Goal: Use online tool/utility: Utilize a website feature to perform a specific function

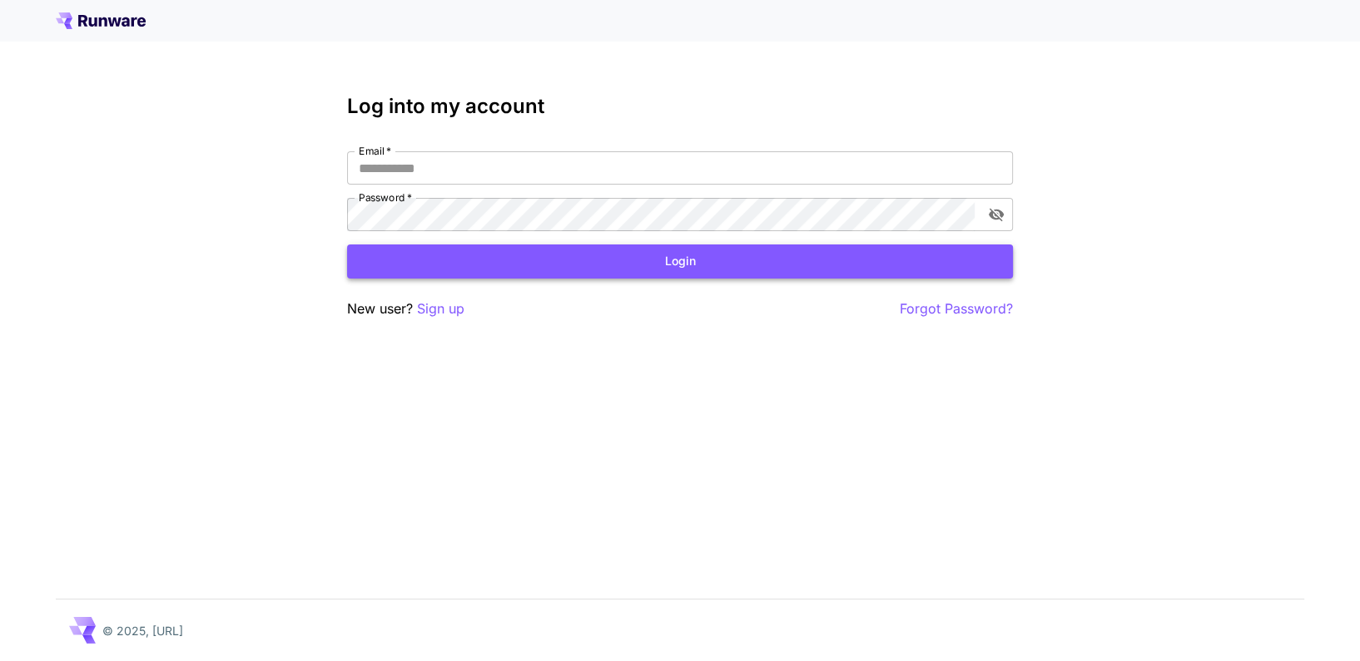
type input "**********"
click at [643, 252] on button "Login" at bounding box center [680, 262] width 666 height 34
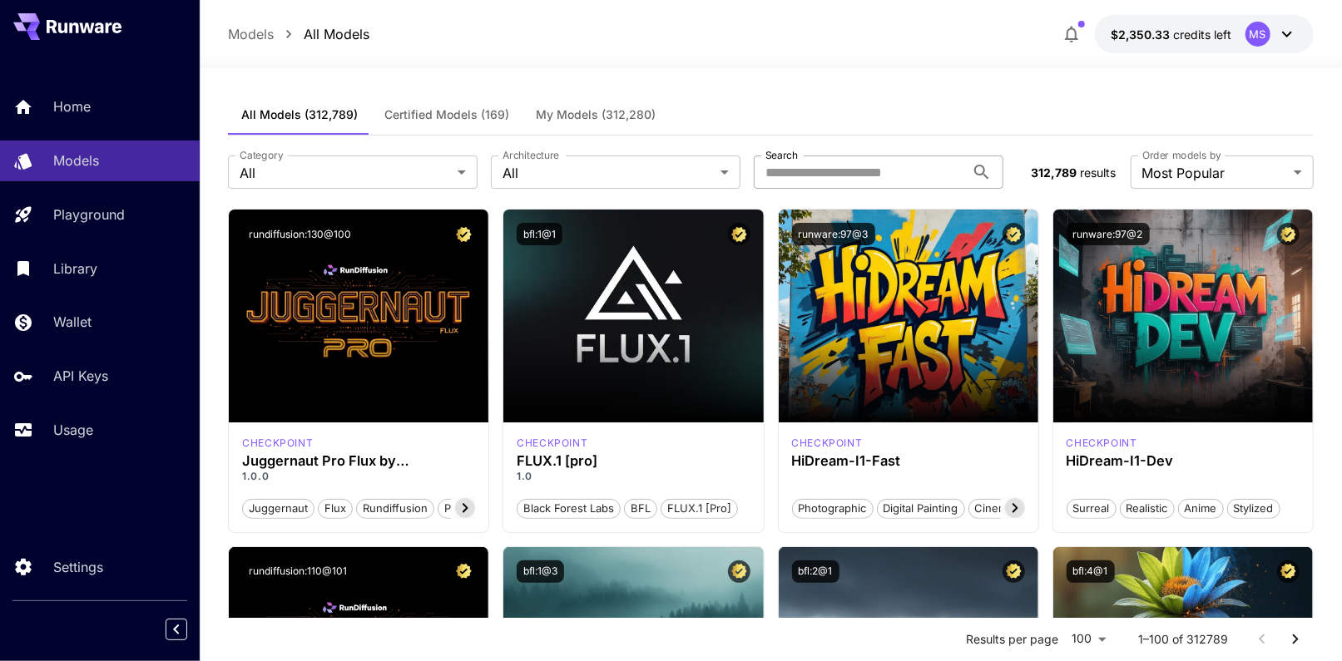
click at [810, 160] on input "Search" at bounding box center [859, 172] width 211 height 33
paste input "******"
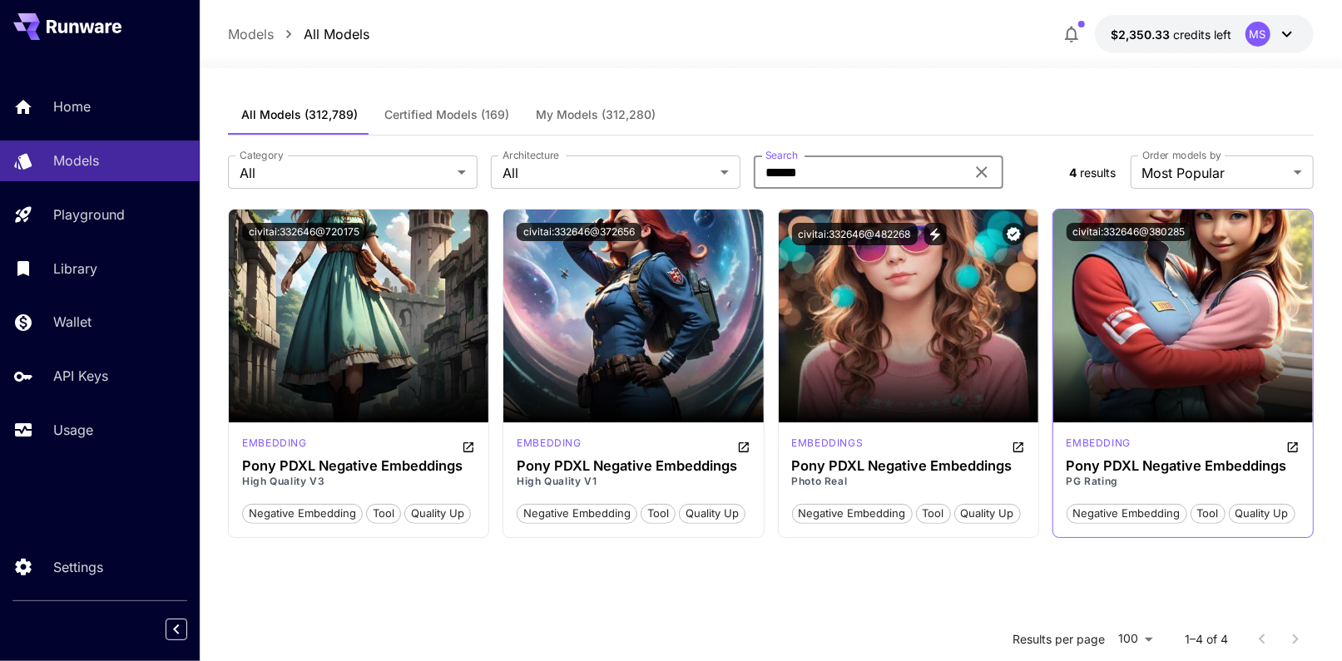
click at [1108, 217] on div "civitai:332646@380285" at bounding box center [1183, 232] width 260 height 45
click at [1108, 231] on button "civitai:332646@380285" at bounding box center [1130, 232] width 126 height 18
drag, startPoint x: 842, startPoint y: 184, endPoint x: 697, endPoint y: 160, distance: 146.8
click at [697, 160] on div "Category All *** Category Architecture All *** Architecture Search ****** Search" at bounding box center [642, 172] width 828 height 33
paste input "text"
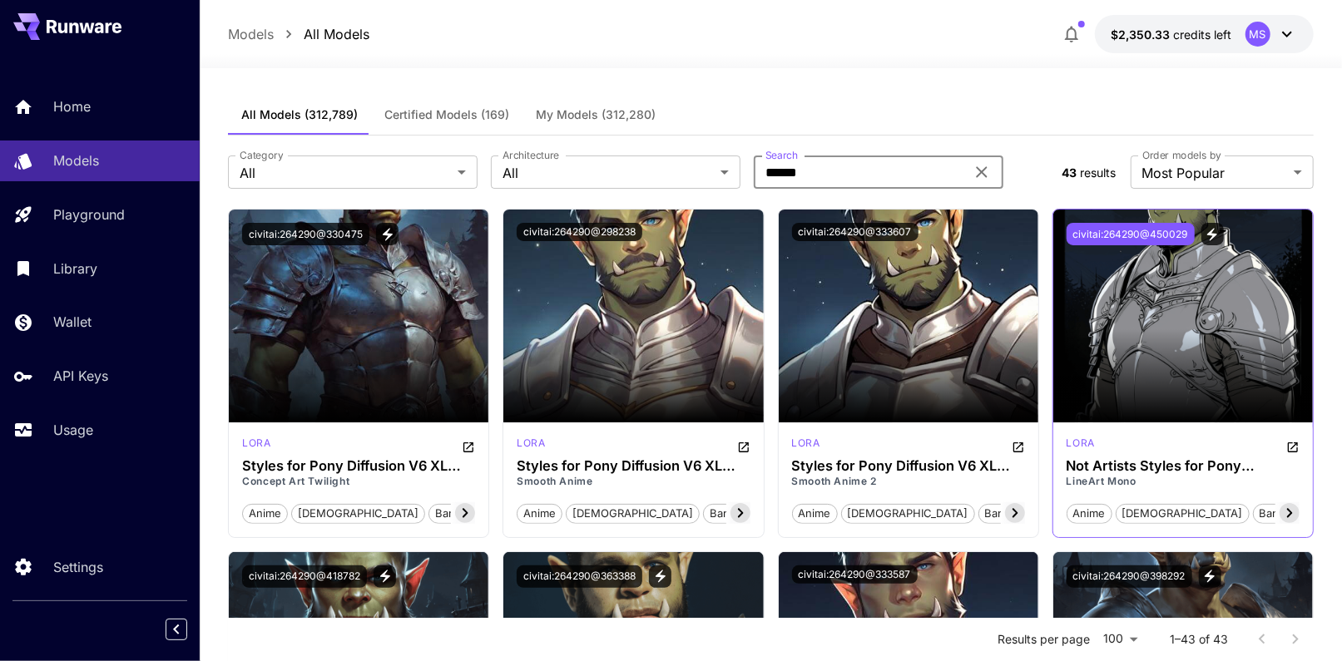
click at [1134, 236] on button "civitai:264290@450029" at bounding box center [1131, 234] width 128 height 22
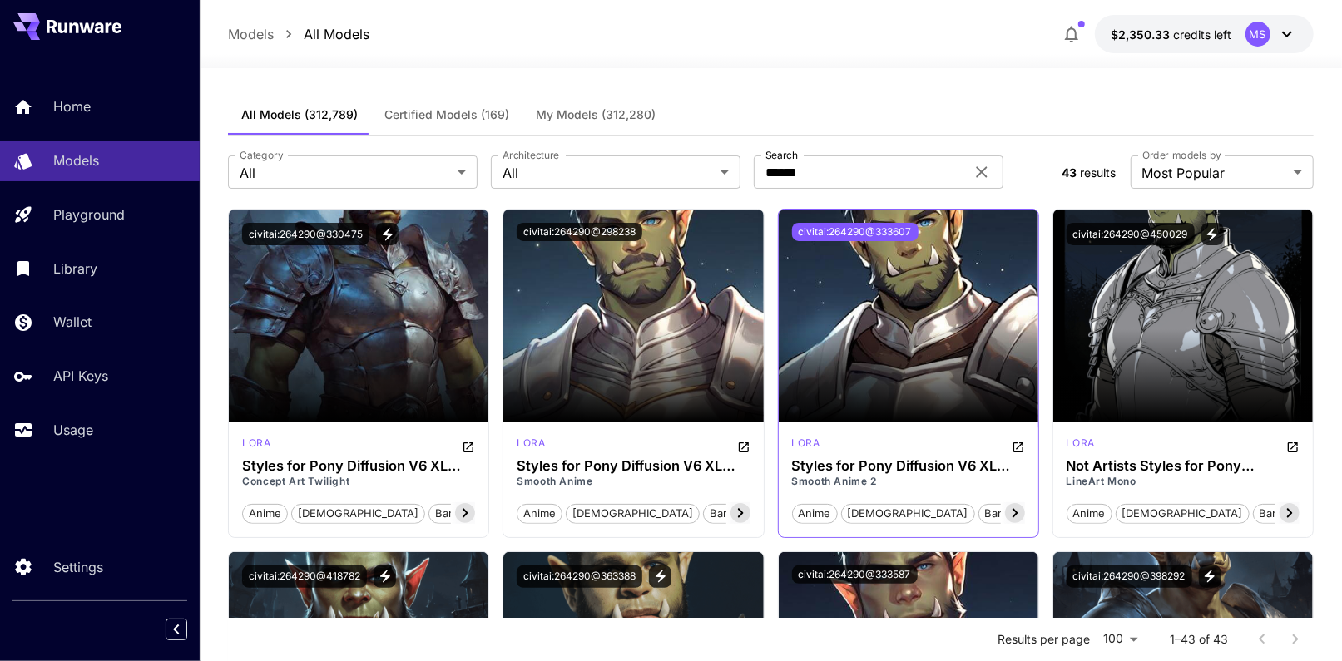
click at [879, 230] on button "civitai:264290@333607" at bounding box center [855, 232] width 126 height 18
drag, startPoint x: 856, startPoint y: 173, endPoint x: 749, endPoint y: 171, distance: 107.4
click at [749, 171] on div "Category All *** Category Architecture All *** Architecture Search ****** Search" at bounding box center [638, 172] width 820 height 33
paste input "**********"
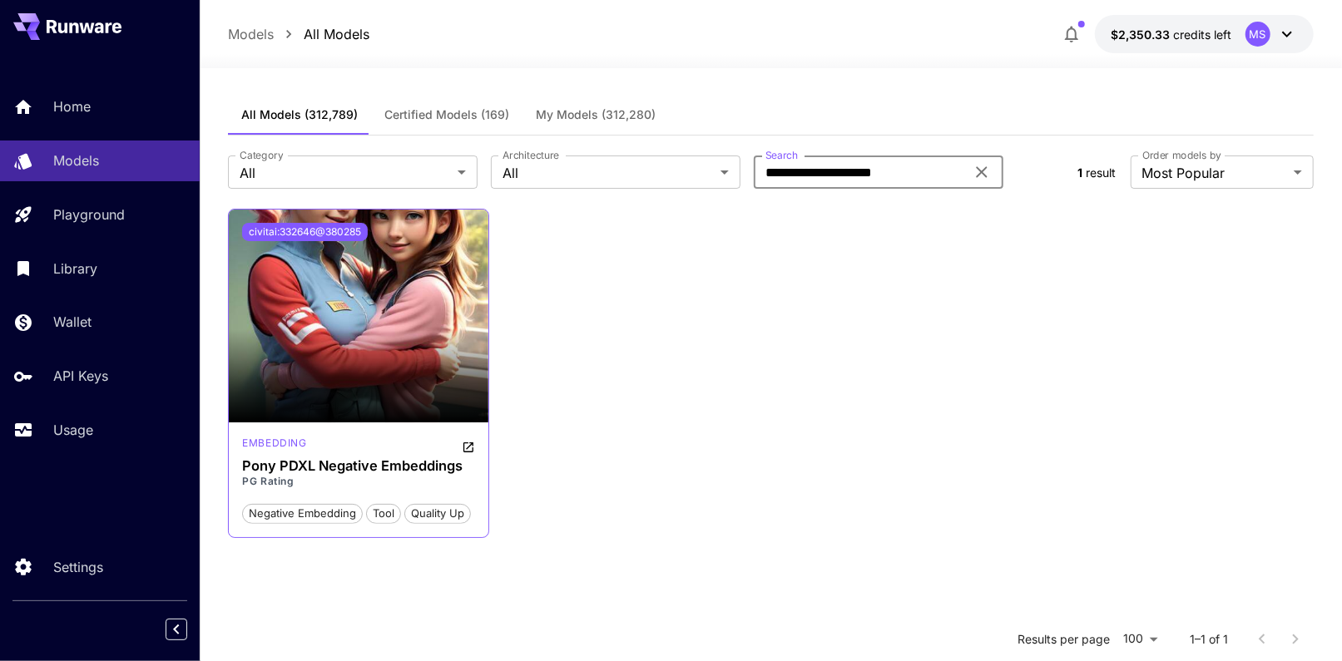
click at [339, 232] on button "civitai:332646@380285" at bounding box center [305, 232] width 126 height 18
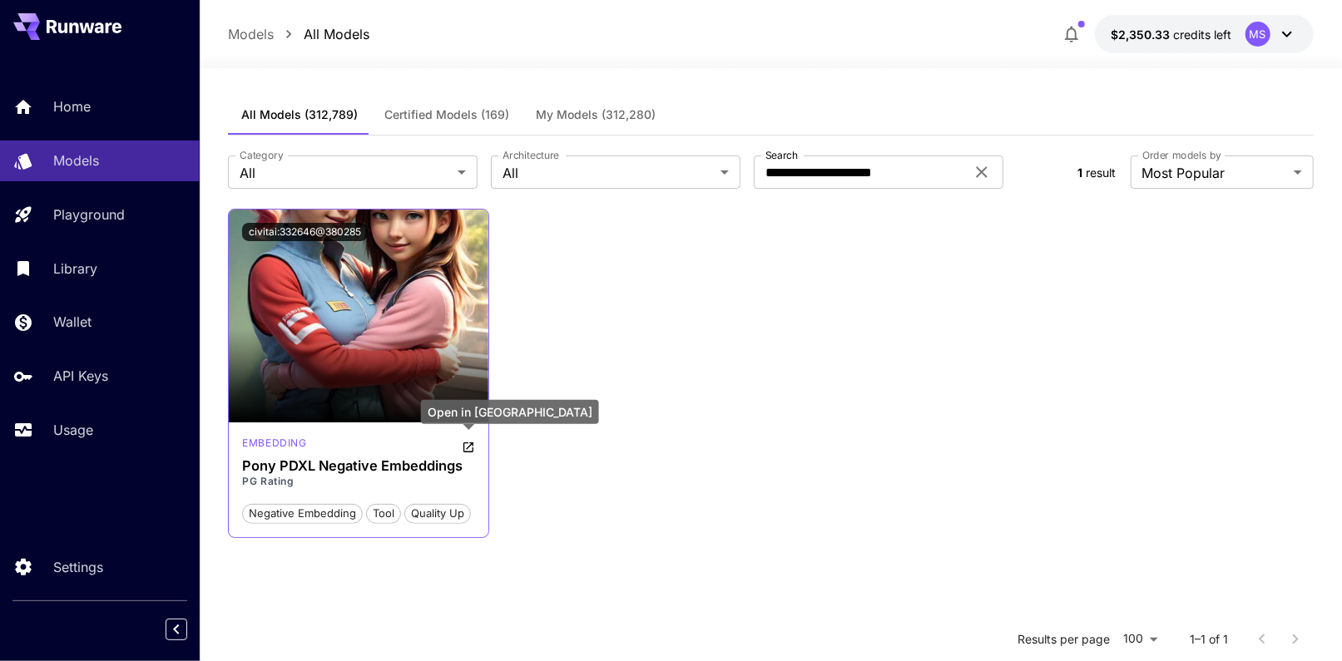
click at [475, 439] on button "Open in CivitAI" at bounding box center [468, 446] width 13 height 20
click at [713, 453] on div "civitai:332646@380285 embedding Pony PDXL Negative Embeddings PG Rating negativ…" at bounding box center [770, 373] width 1085 height 329
click at [707, 337] on div "civitai:332646@380285 embedding Pony PDXL Negative Embeddings PG Rating negativ…" at bounding box center [770, 373] width 1085 height 329
drag, startPoint x: 919, startPoint y: 162, endPoint x: 645, endPoint y: 215, distance: 279.7
click at [645, 215] on div "**********" at bounding box center [770, 525] width 1085 height 778
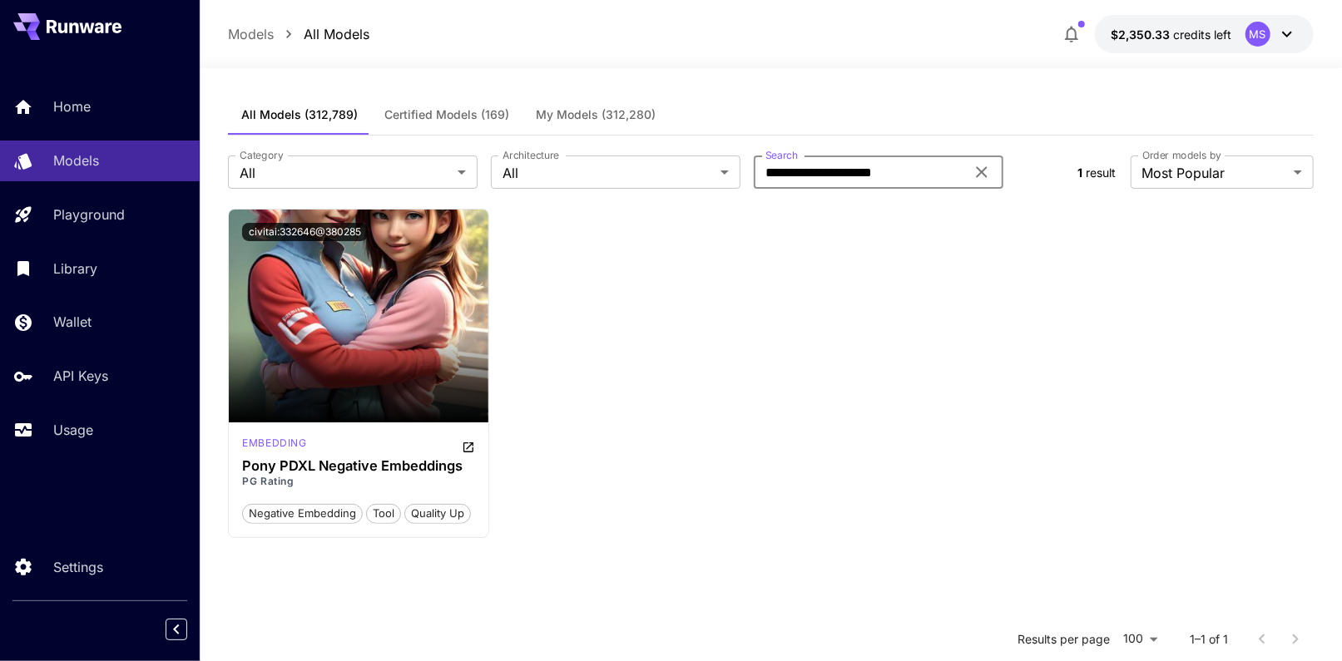
paste input "text"
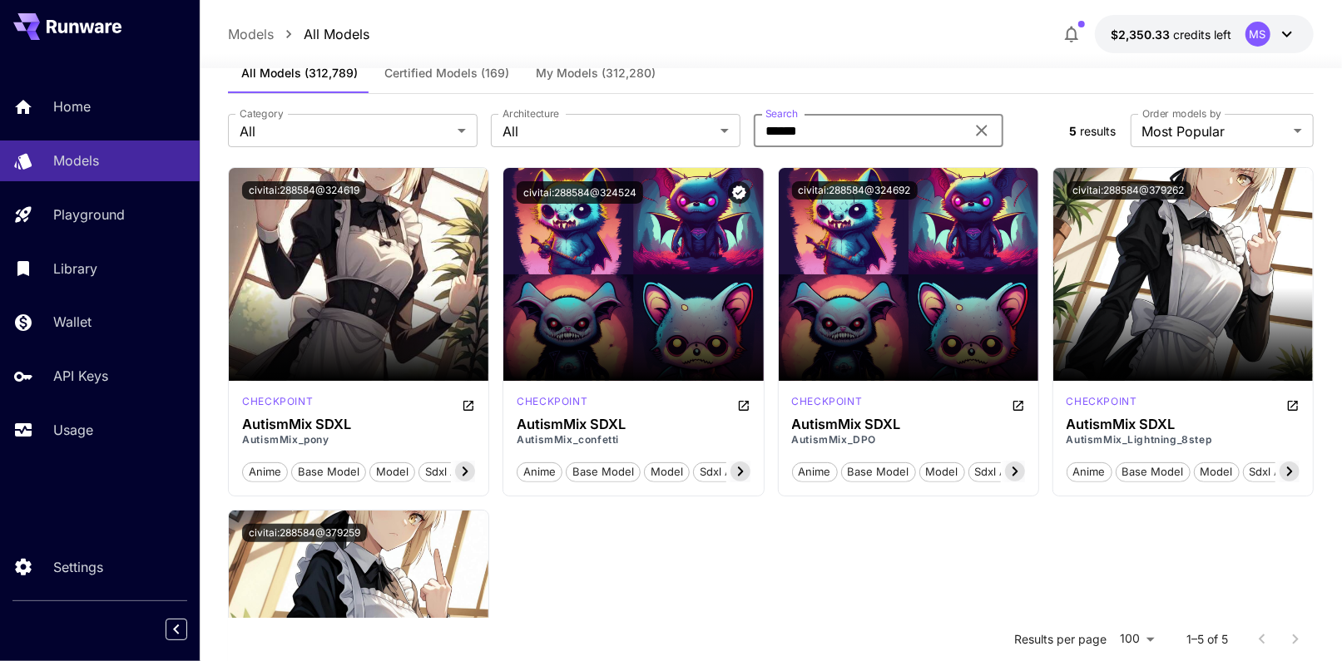
scroll to position [43, 0]
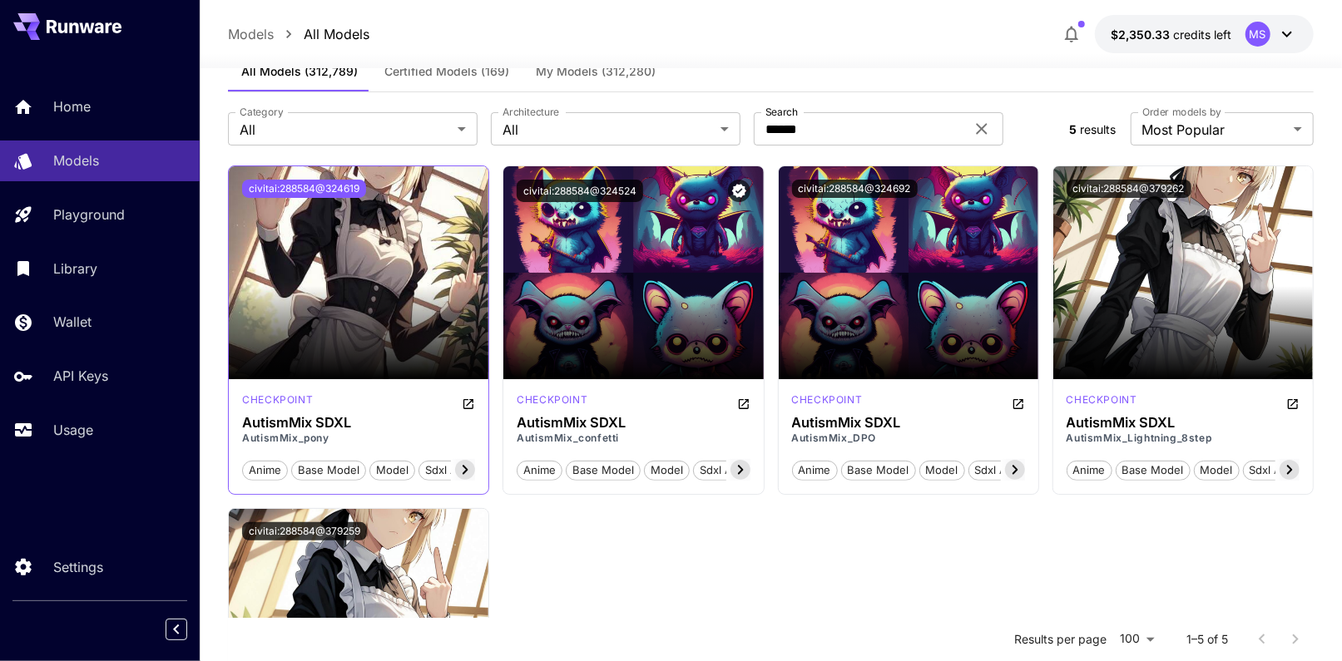
click at [321, 186] on button "civitai:288584@324619" at bounding box center [304, 189] width 124 height 18
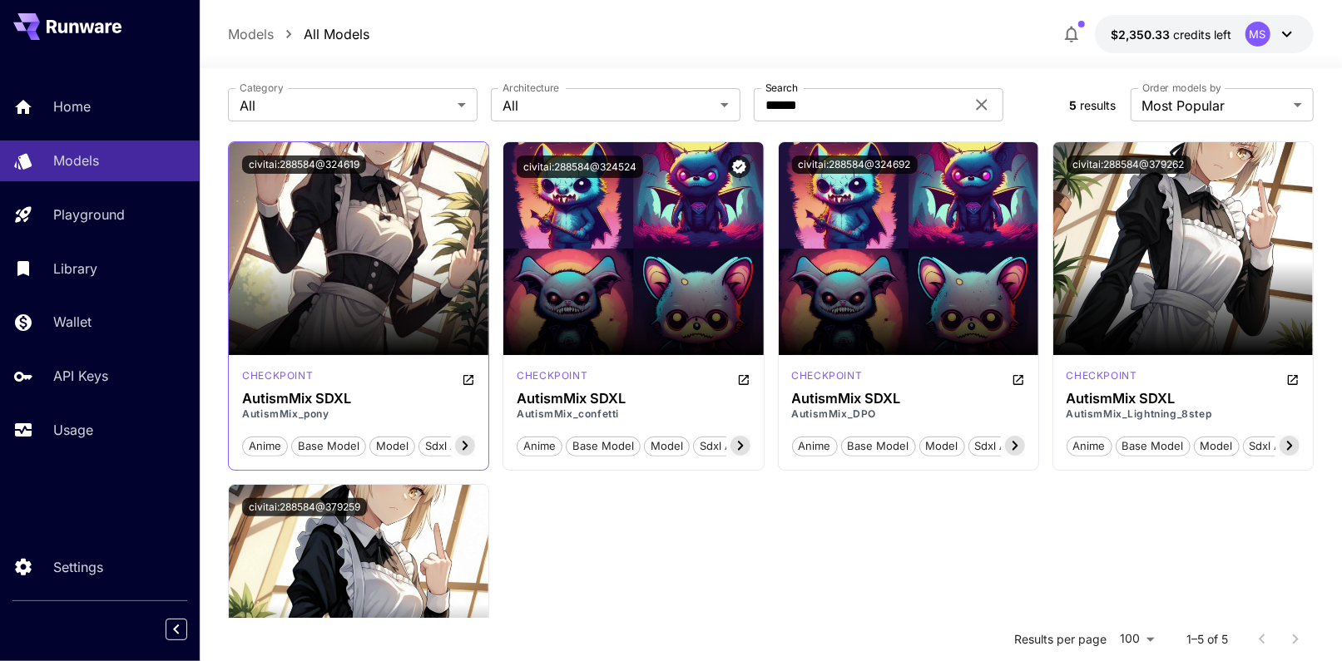
scroll to position [27, 0]
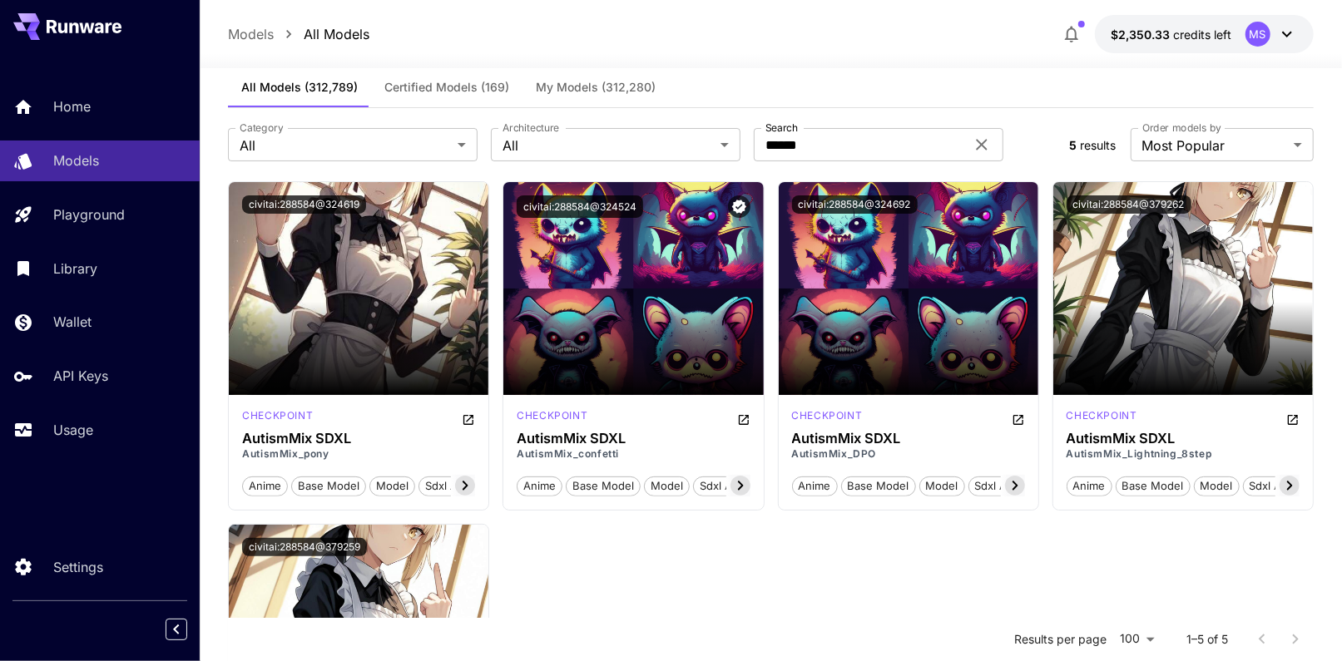
click at [531, 566] on div "Launch in Playground civitai:288584@324619 checkpoint AutismMix SDXL AutismMix_…" at bounding box center [770, 517] width 1085 height 672
click at [306, 206] on button "civitai:288584@324619" at bounding box center [304, 205] width 124 height 18
drag, startPoint x: 854, startPoint y: 150, endPoint x: 681, endPoint y: 152, distance: 173.1
click at [681, 152] on div "Category All *** Category Architecture All *** Architecture Search ****** Search" at bounding box center [642, 144] width 828 height 33
paste input "text"
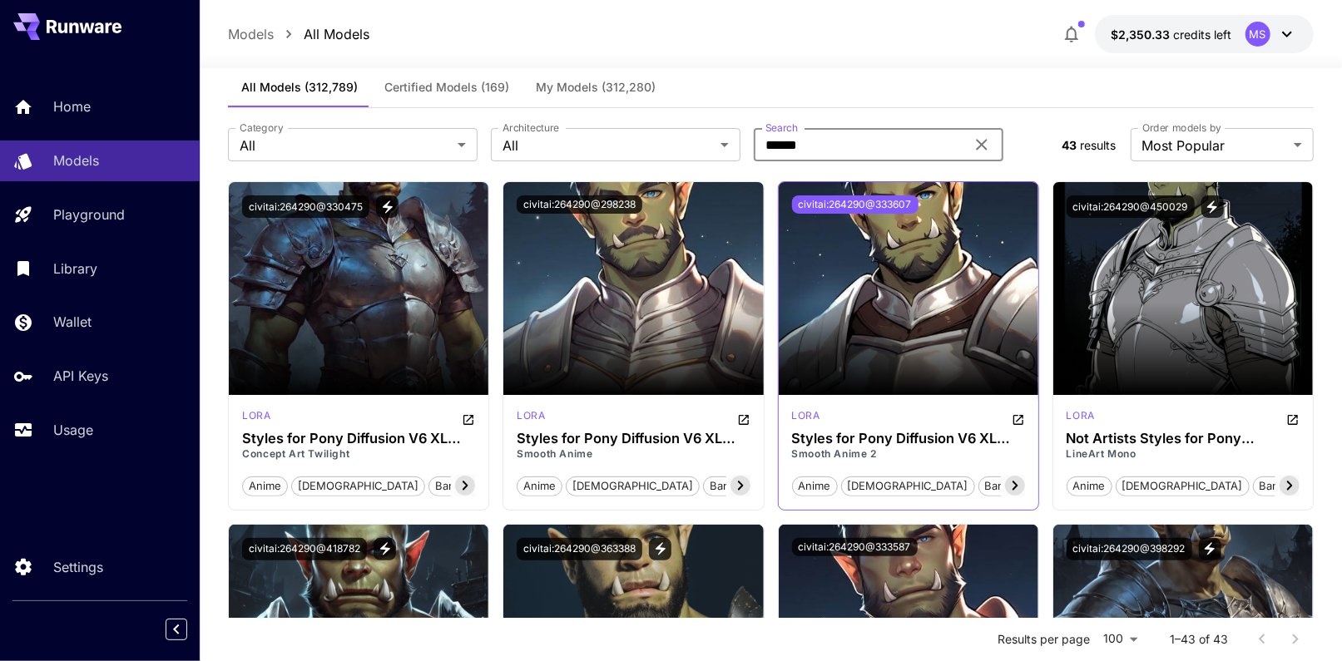
type input "******"
click at [894, 200] on button "civitai:264290@333607" at bounding box center [855, 205] width 126 height 18
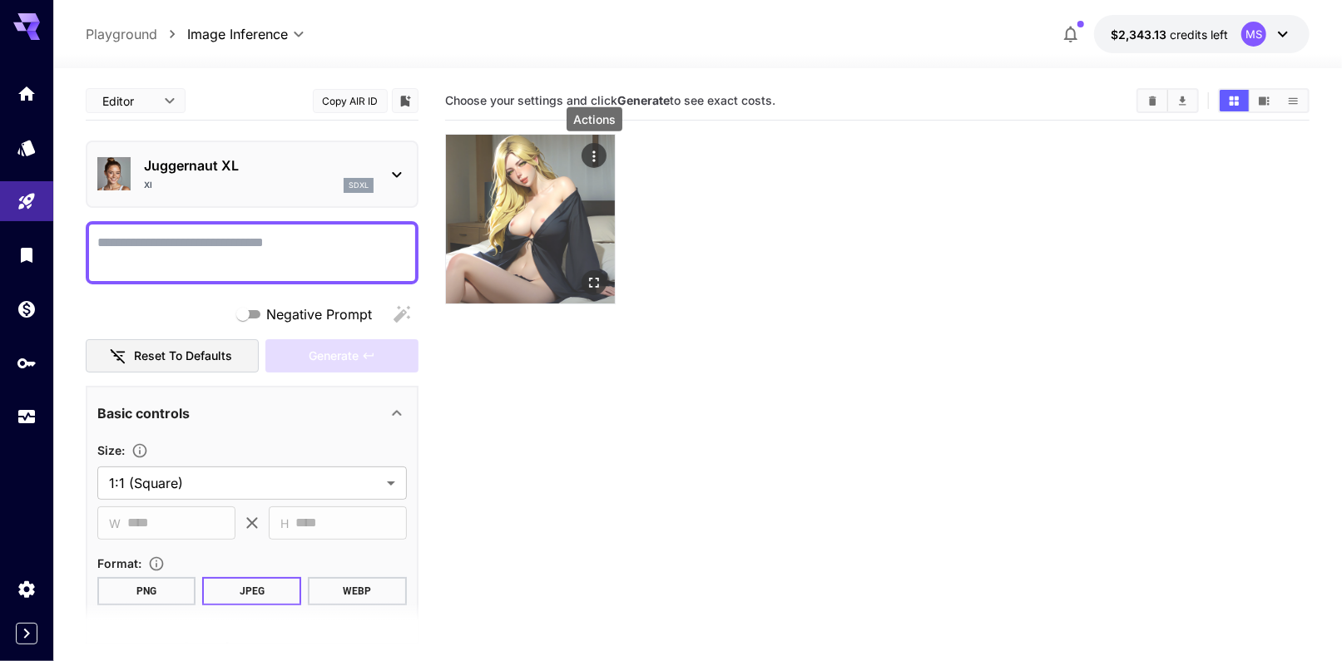
click at [590, 159] on icon "Actions" at bounding box center [594, 156] width 17 height 17
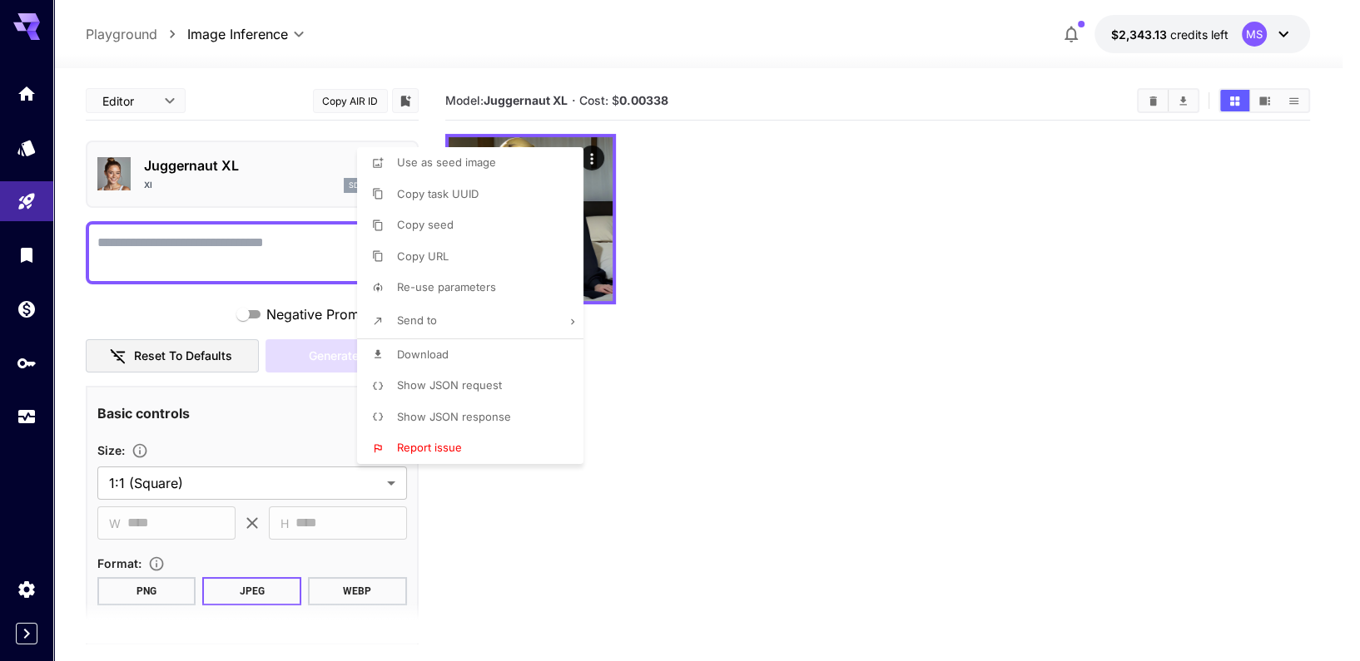
click at [835, 350] on div at bounding box center [680, 330] width 1360 height 661
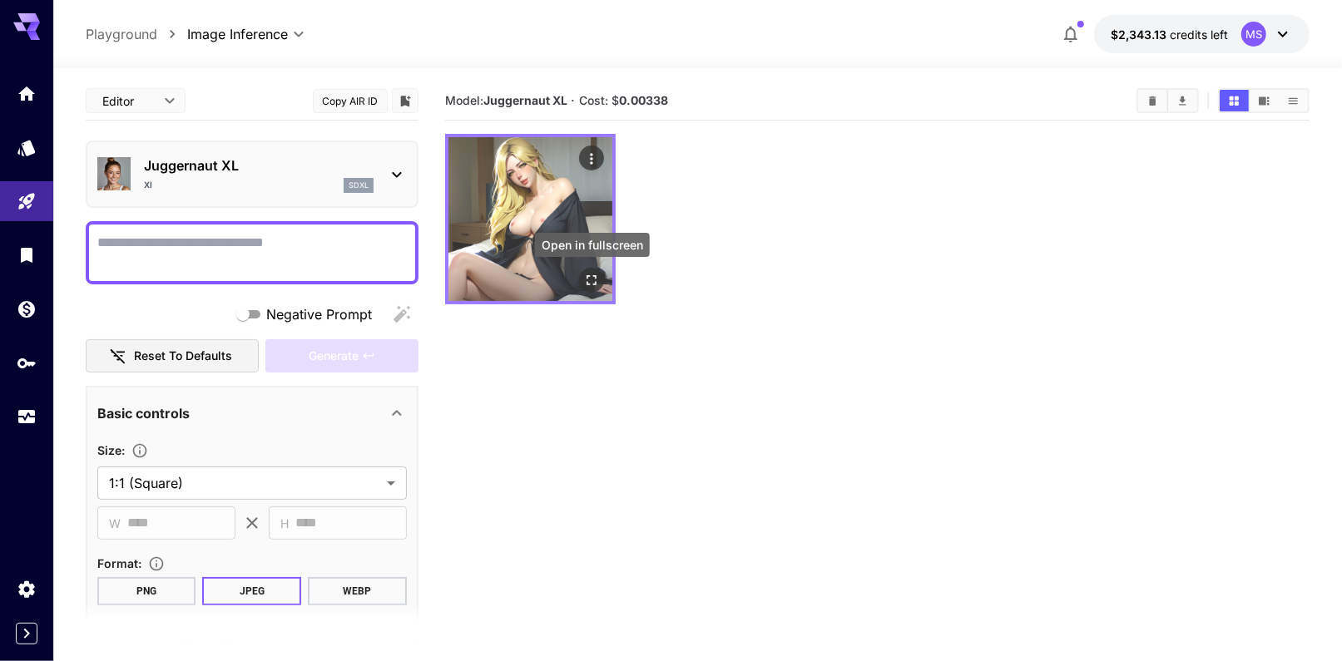
click at [587, 274] on icon "Open in fullscreen" at bounding box center [591, 280] width 17 height 17
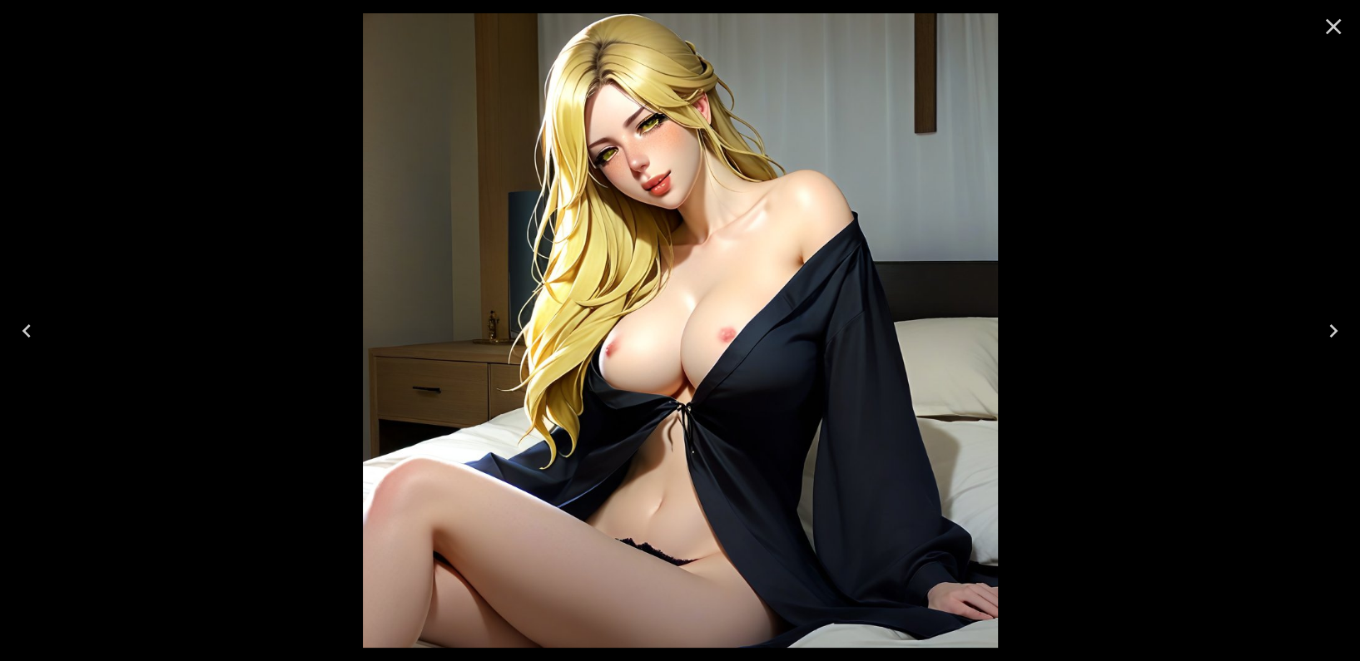
click at [1329, 30] on icon "Close" at bounding box center [1333, 27] width 16 height 16
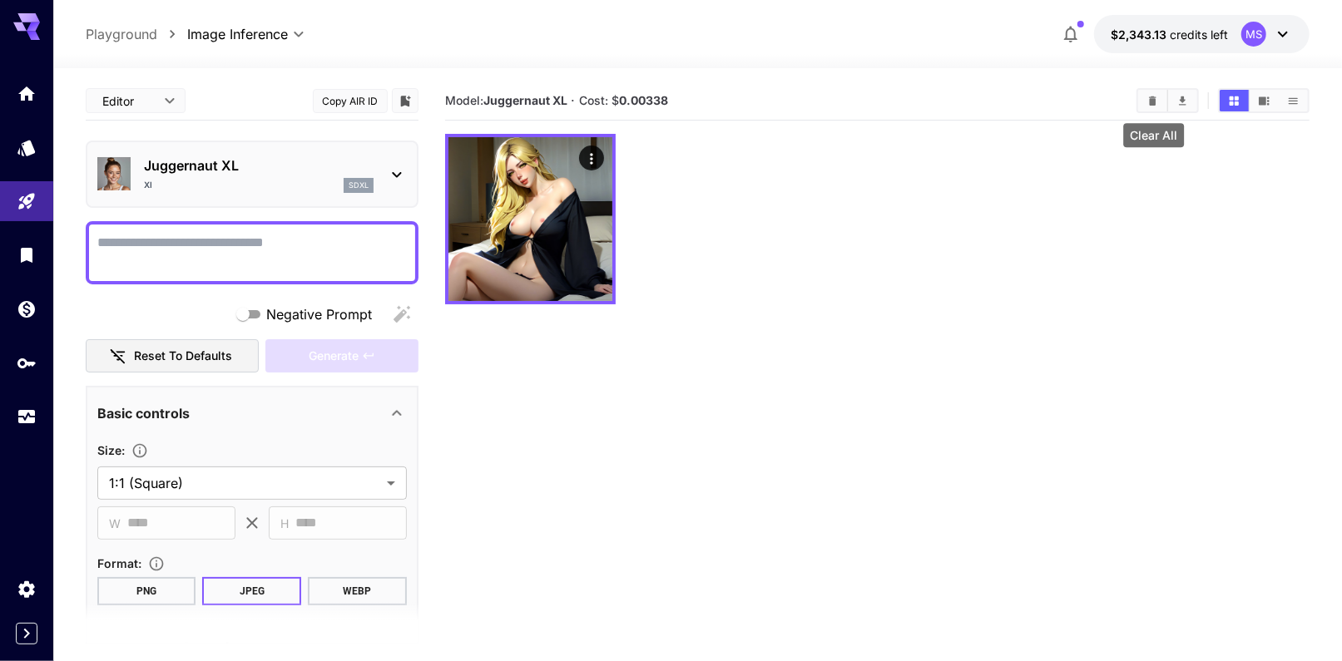
click at [1156, 103] on icon "Clear All" at bounding box center [1152, 100] width 7 height 9
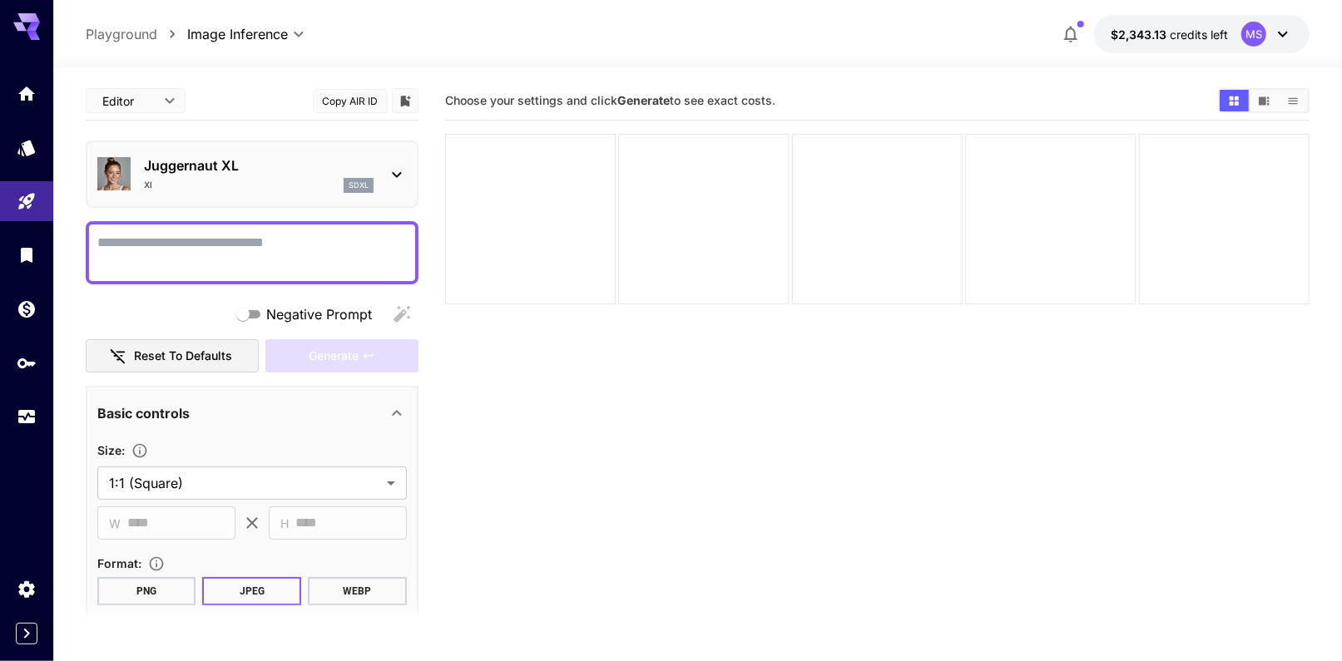
click at [379, 180] on div "Juggernaut XL XI sdxl" at bounding box center [252, 174] width 310 height 51
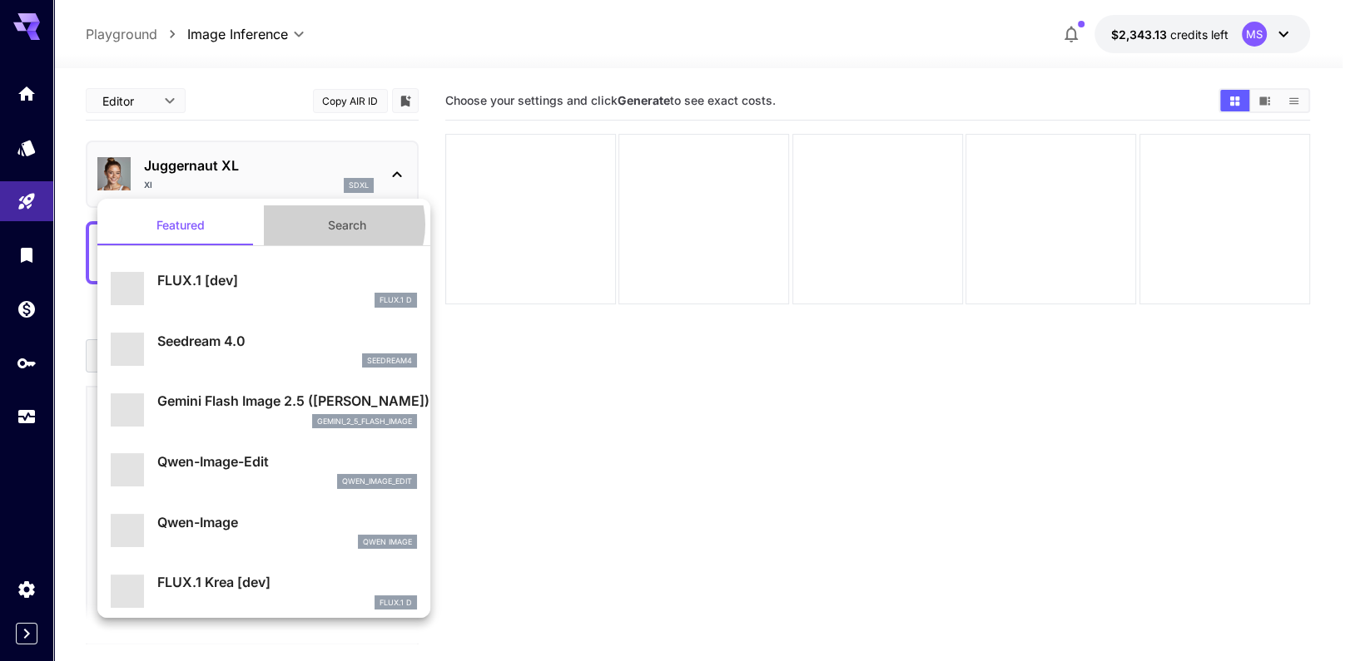
click at [326, 225] on button "Search" at bounding box center [347, 226] width 166 height 40
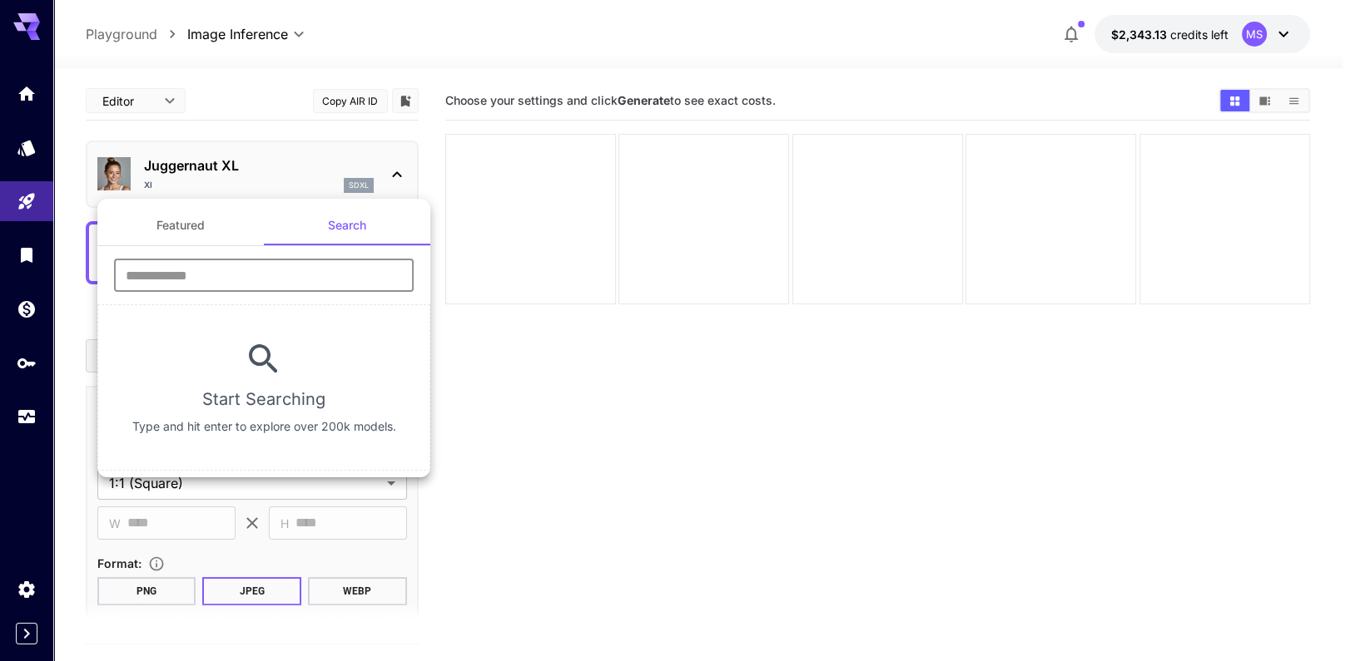
click at [260, 267] on input "text" at bounding box center [264, 275] width 300 height 33
paste input "**********"
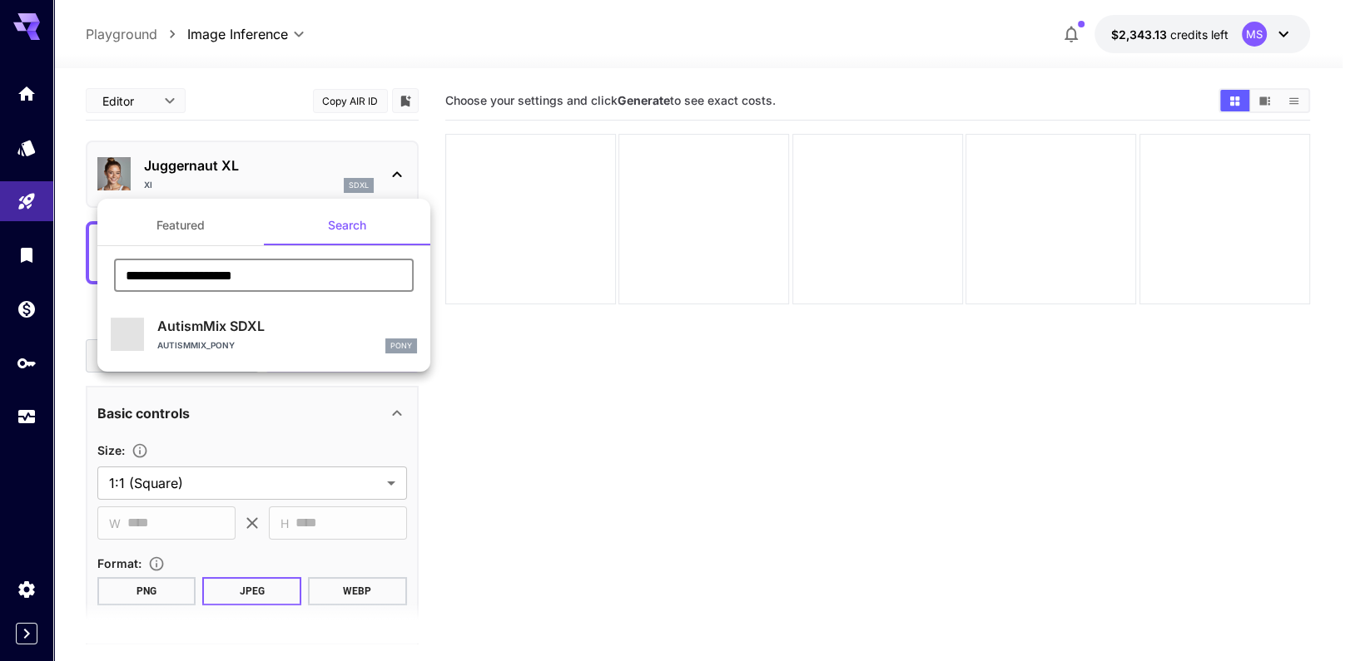
type input "**********"
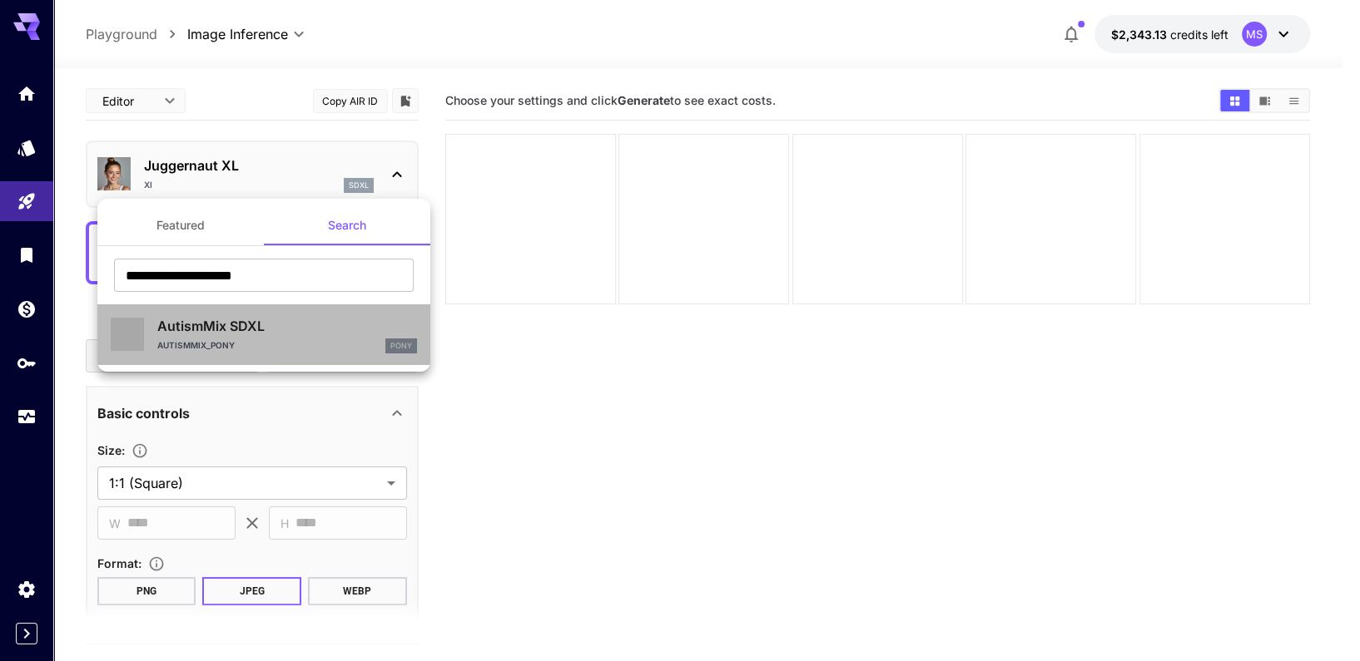
click at [269, 340] on div "AutismMix_pony Pony" at bounding box center [287, 346] width 260 height 15
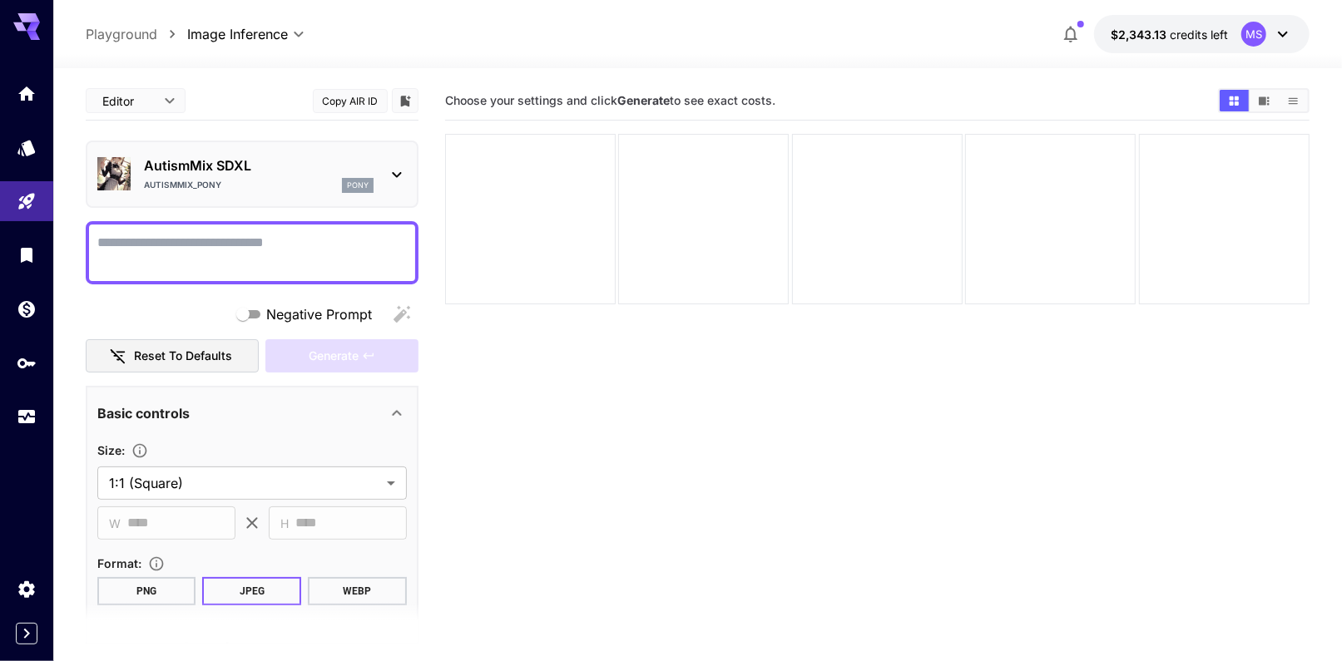
click at [239, 267] on textarea "Negative Prompt" at bounding box center [252, 253] width 310 height 40
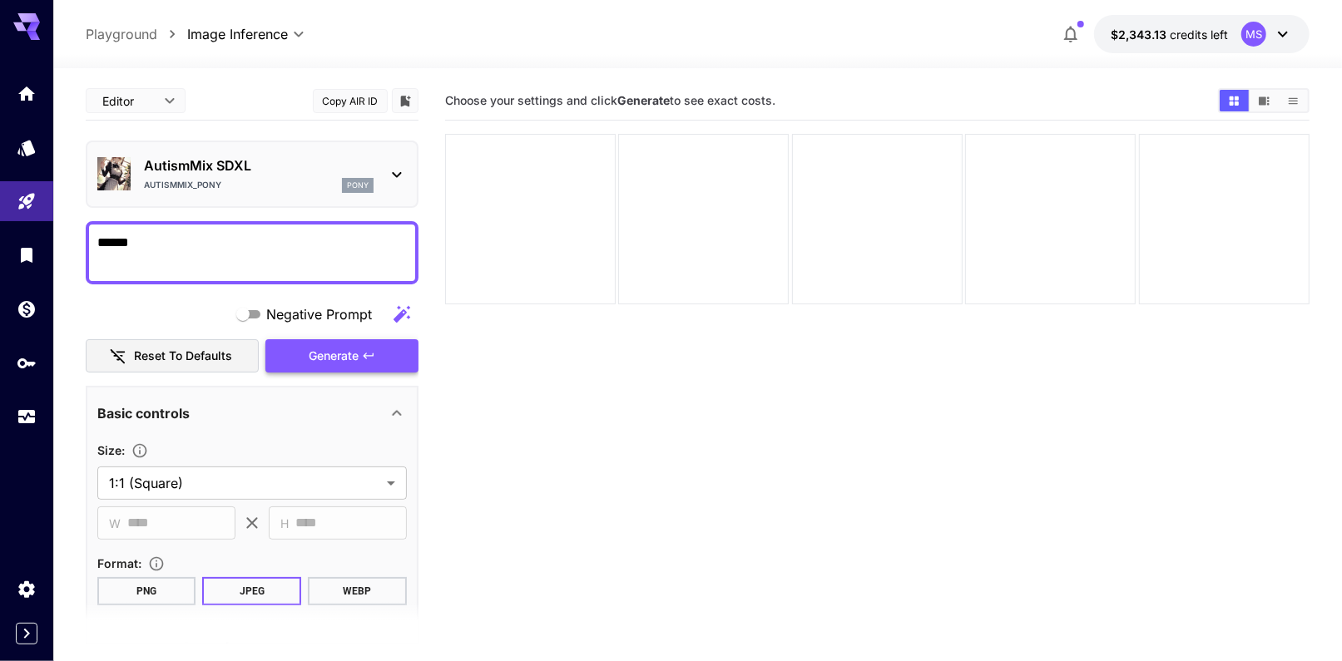
type textarea "******"
click at [344, 347] on span "Generate" at bounding box center [334, 356] width 50 height 21
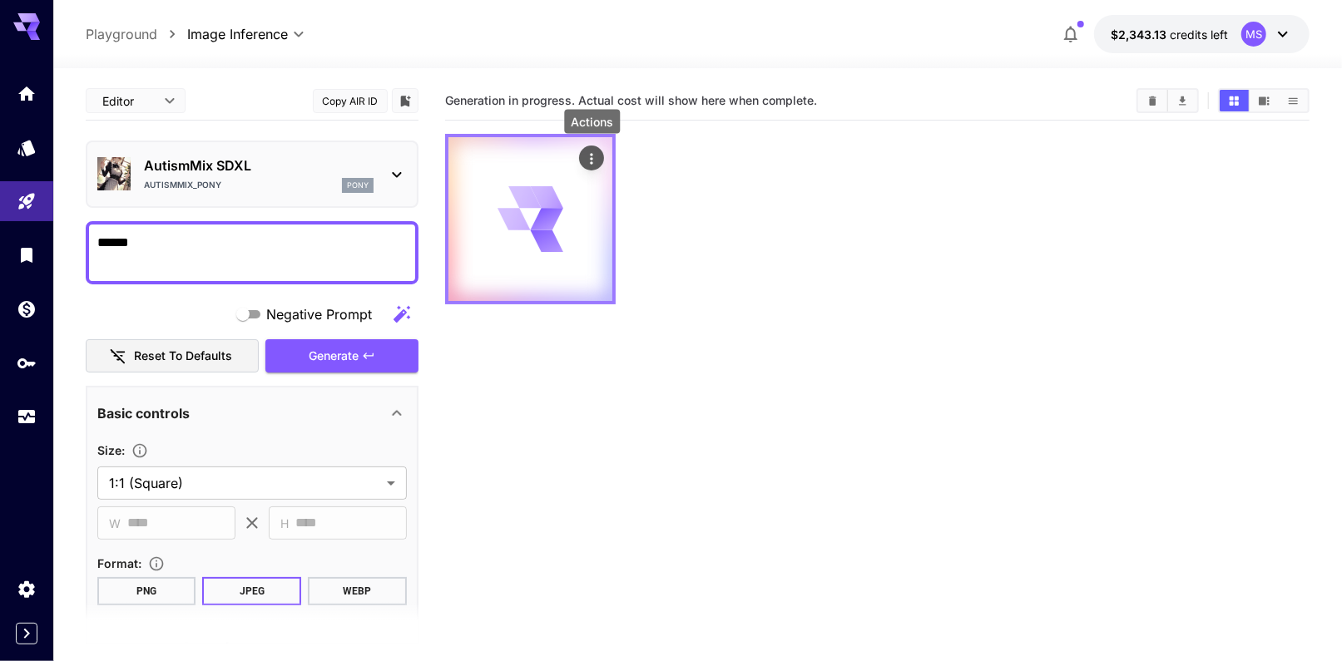
click at [589, 154] on icon "Actions" at bounding box center [591, 159] width 17 height 17
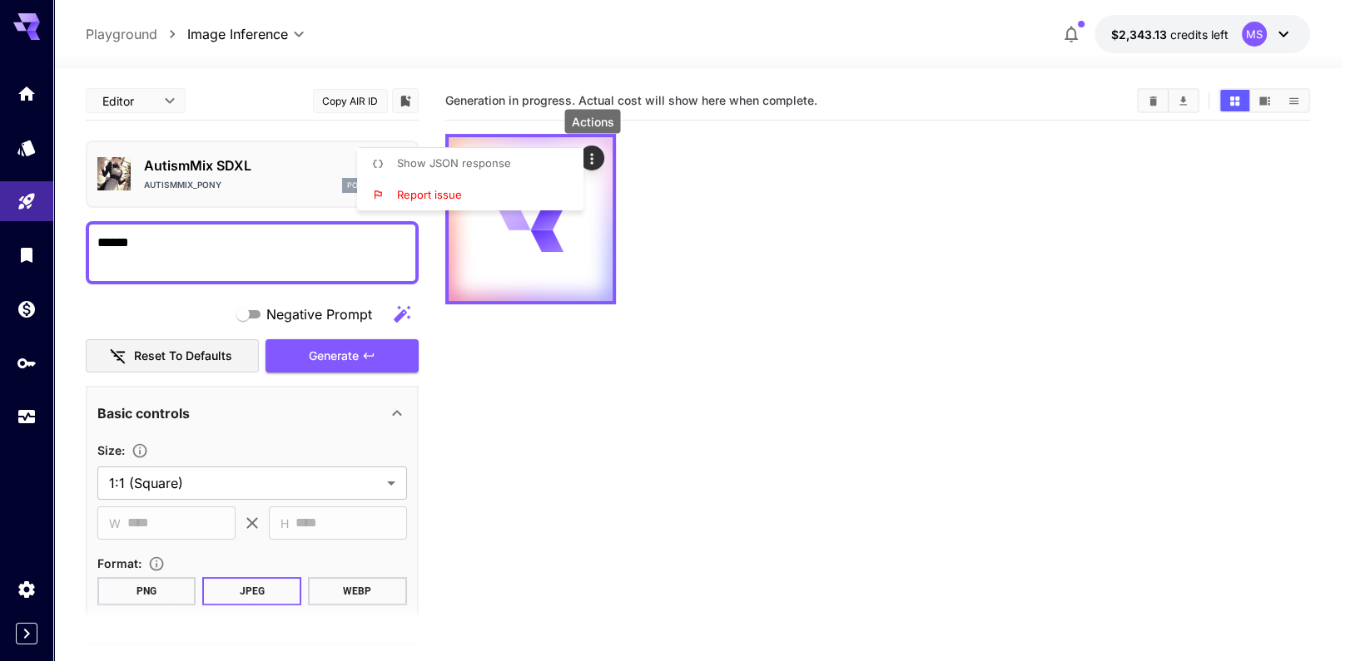
click at [632, 505] on div at bounding box center [680, 330] width 1360 height 661
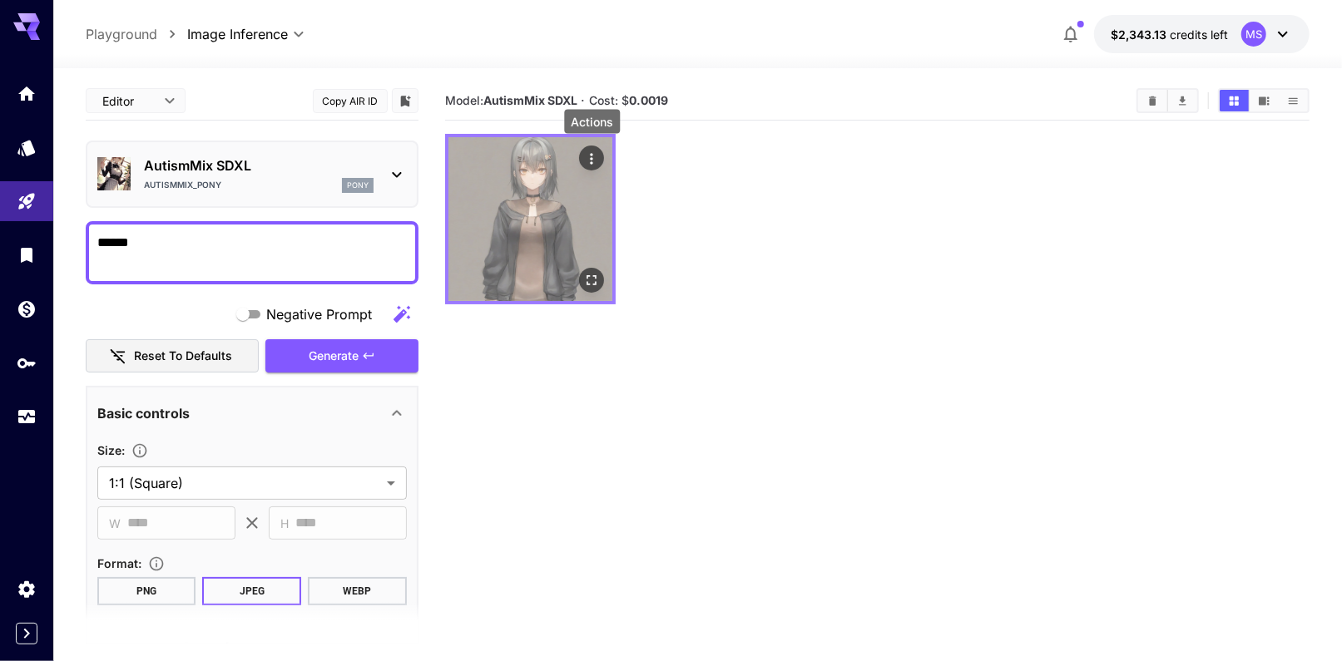
click at [591, 153] on icon "Actions" at bounding box center [591, 158] width 2 height 11
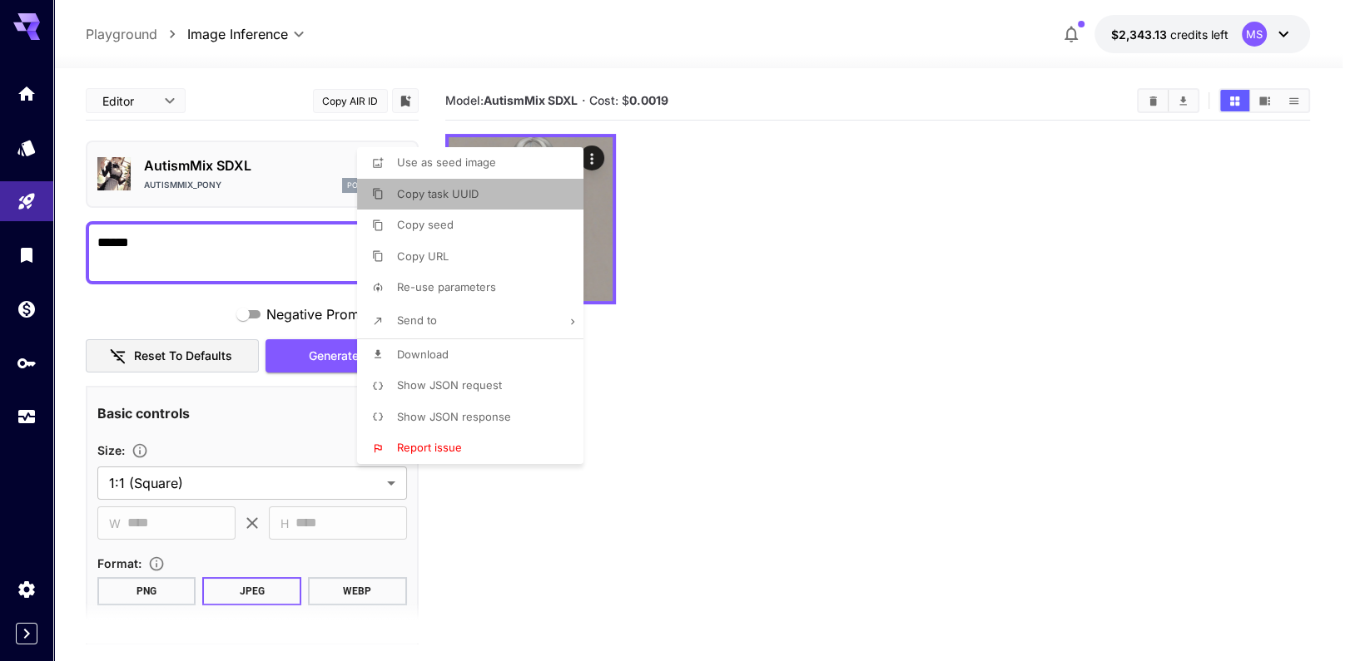
click at [453, 191] on span "Copy task UUID" at bounding box center [438, 193] width 82 height 13
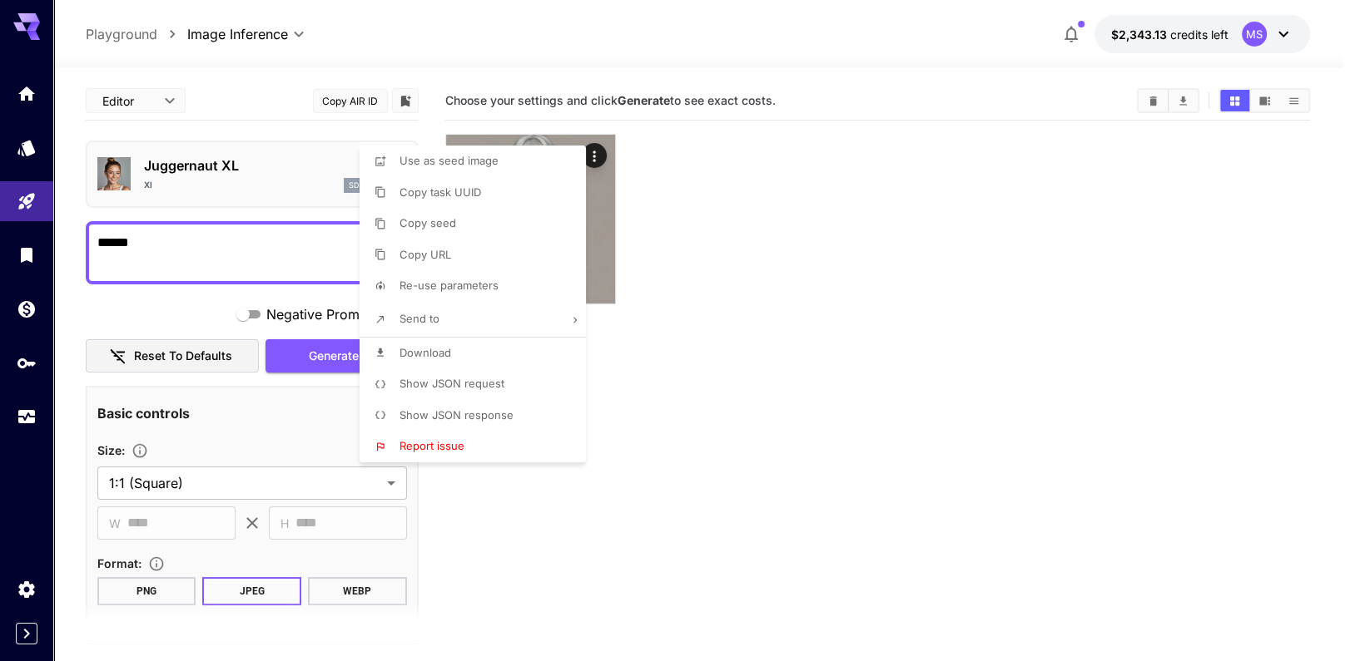
click at [567, 536] on div at bounding box center [680, 330] width 1360 height 661
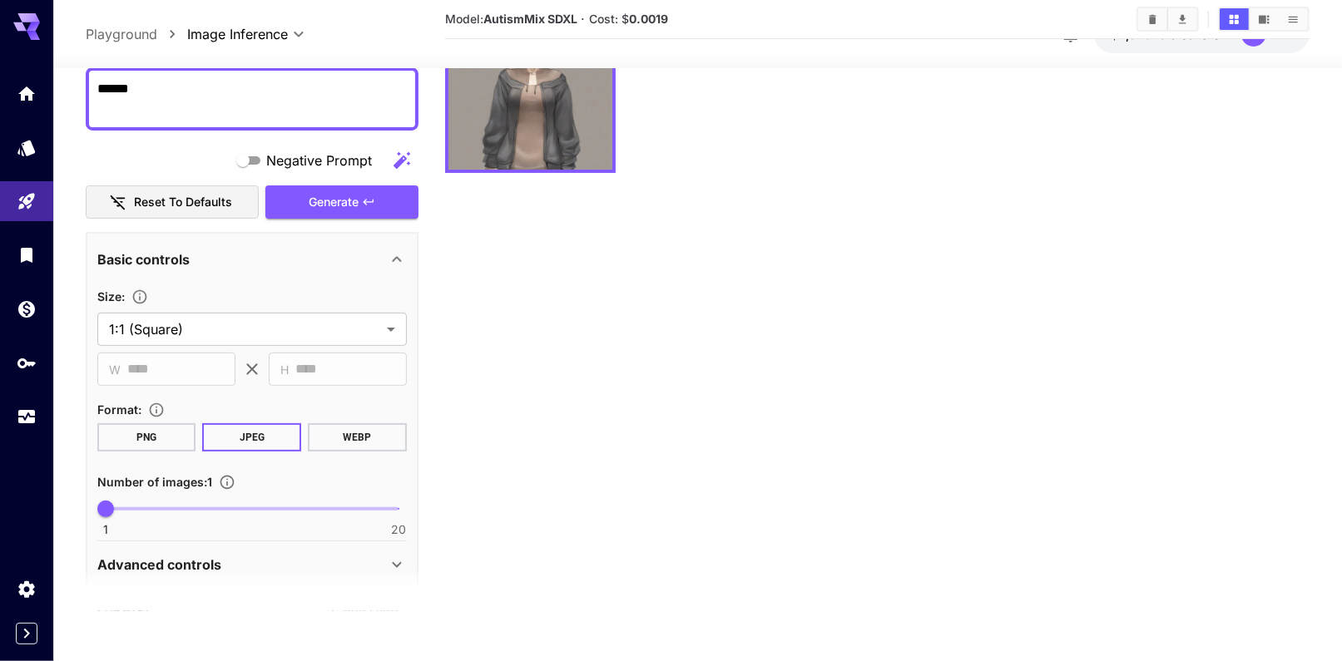
scroll to position [448, 0]
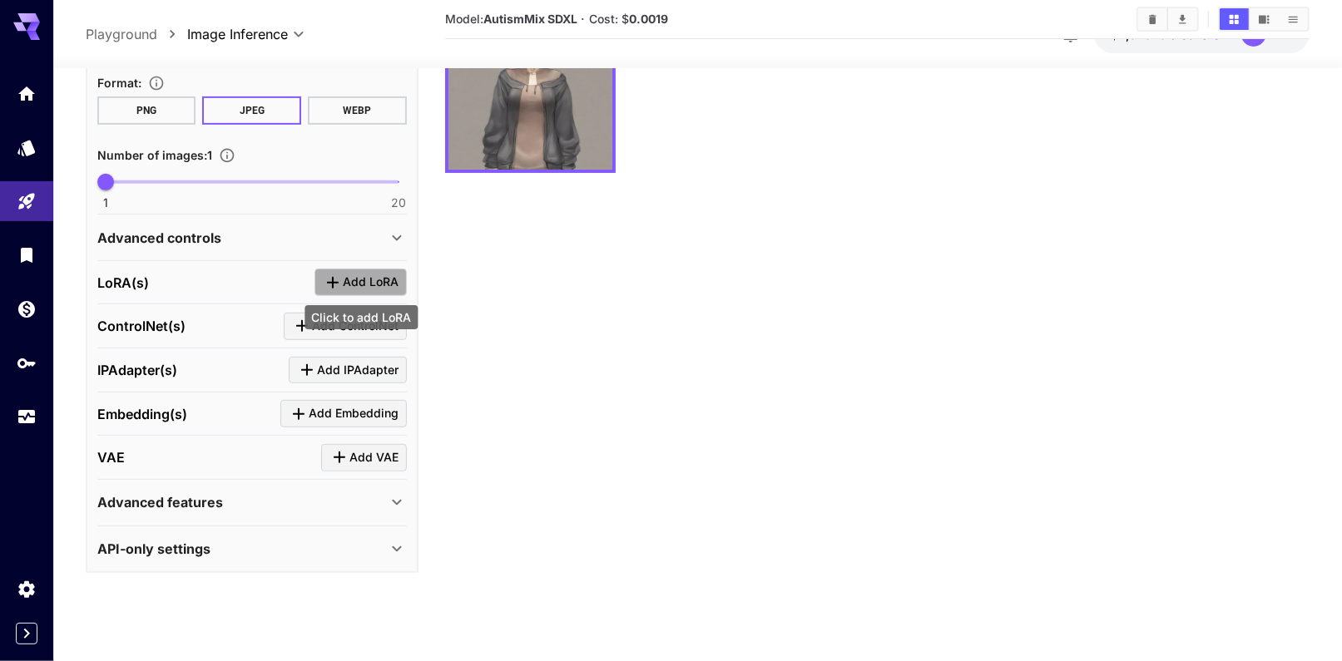
click at [368, 280] on span "Add LoRA" at bounding box center [371, 283] width 56 height 21
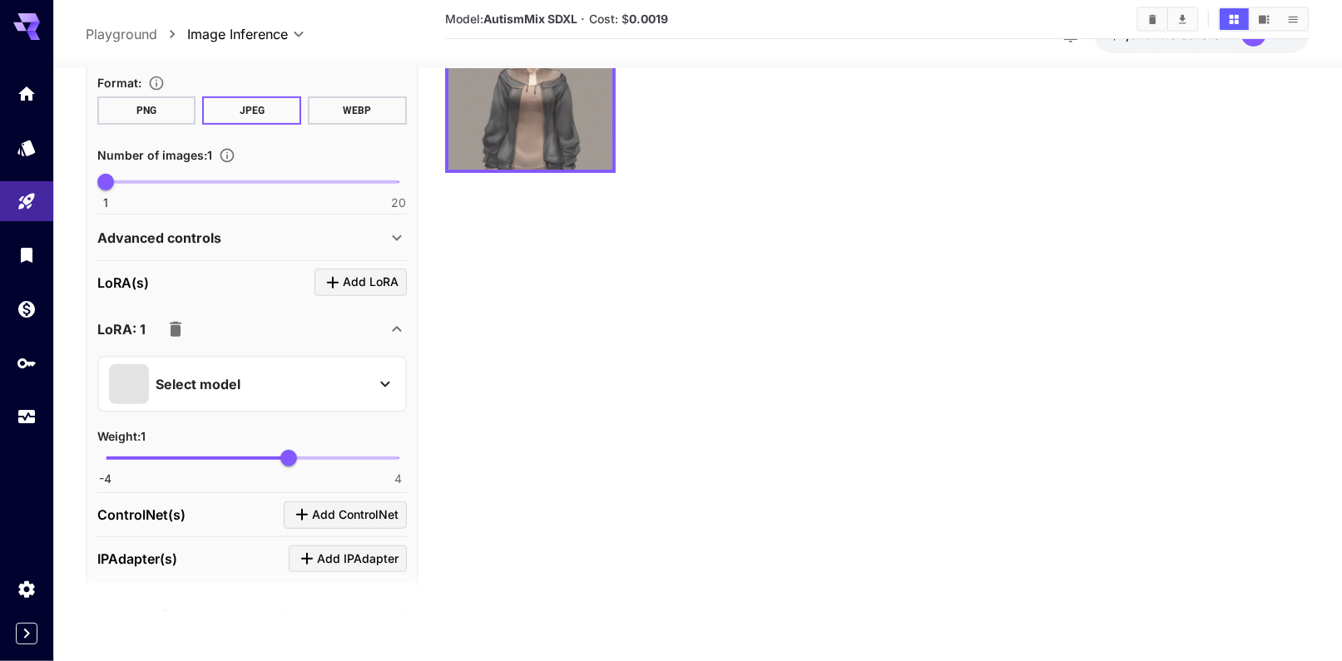
click at [234, 375] on p "Select model" at bounding box center [198, 384] width 85 height 20
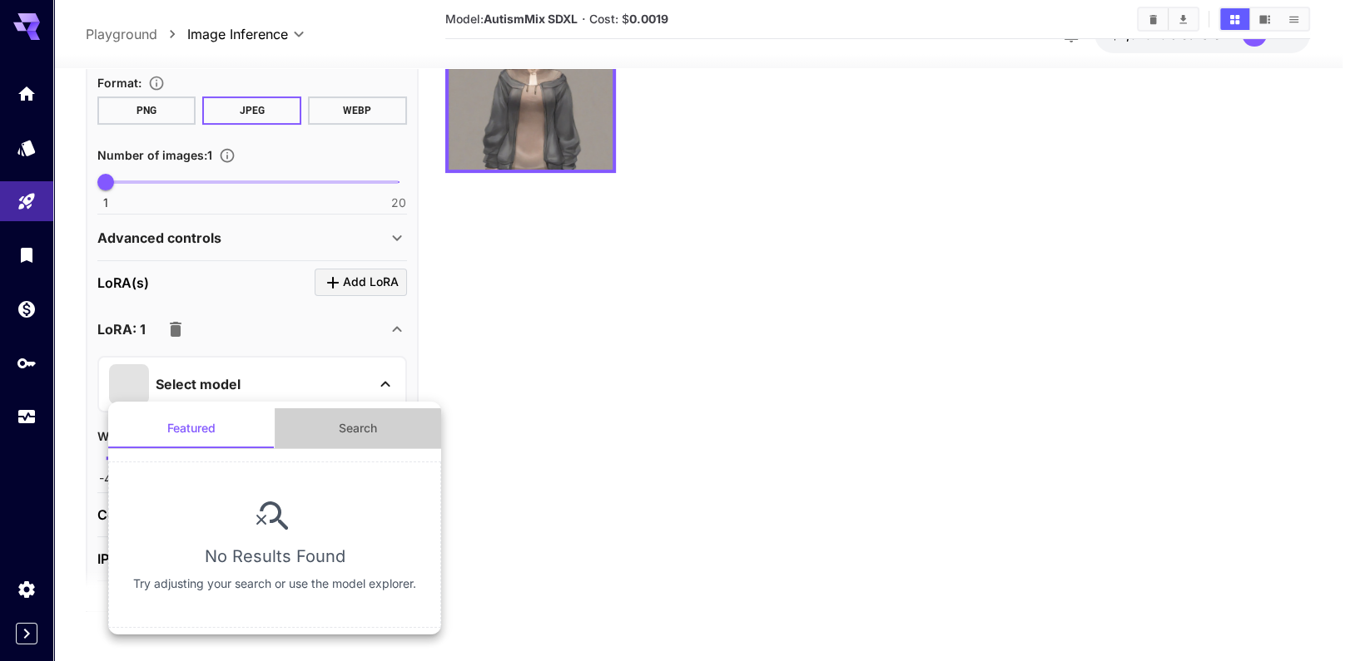
click at [328, 418] on button "Search" at bounding box center [358, 429] width 166 height 40
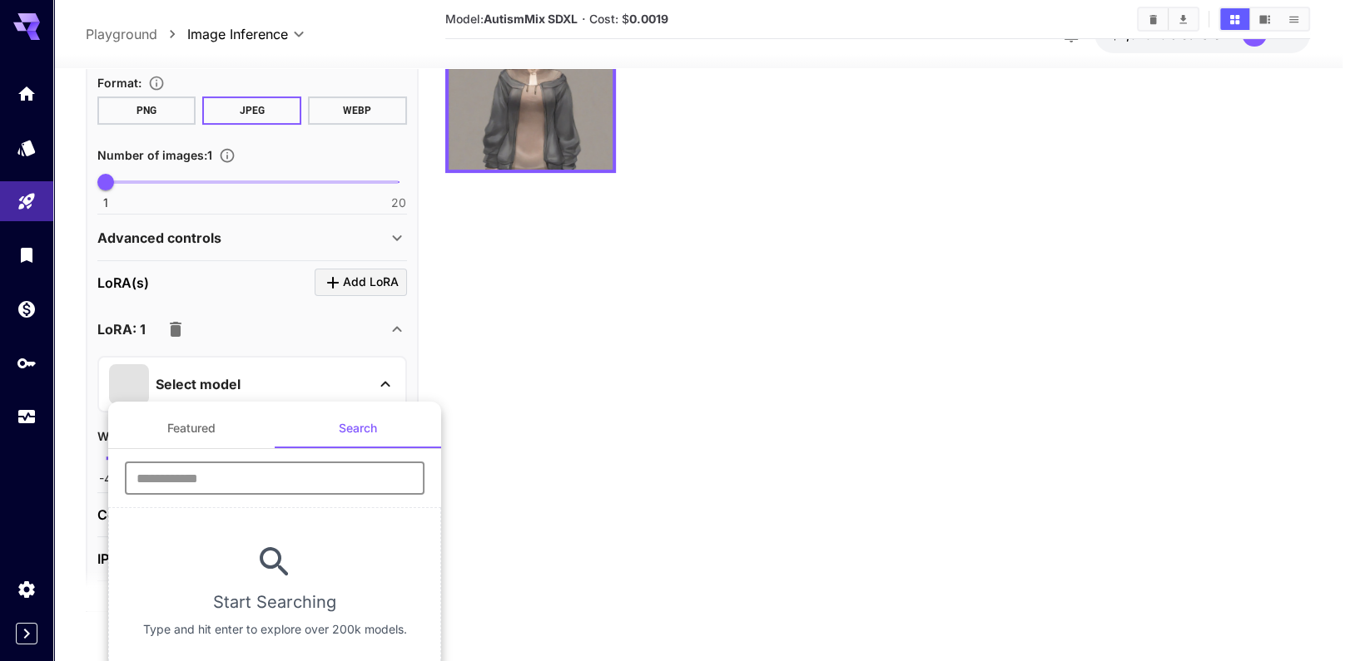
click at [206, 473] on input "text" at bounding box center [275, 478] width 300 height 33
paste input "**********"
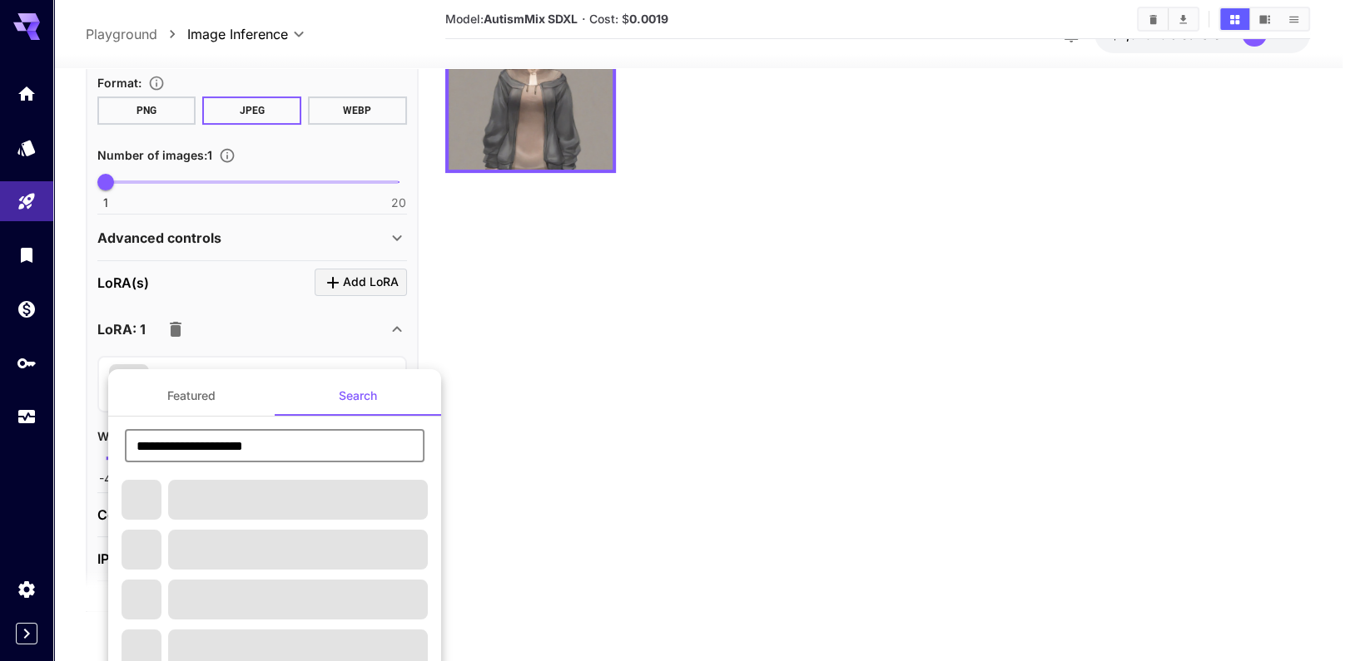
type input "**********"
click at [585, 560] on div at bounding box center [680, 330] width 1360 height 661
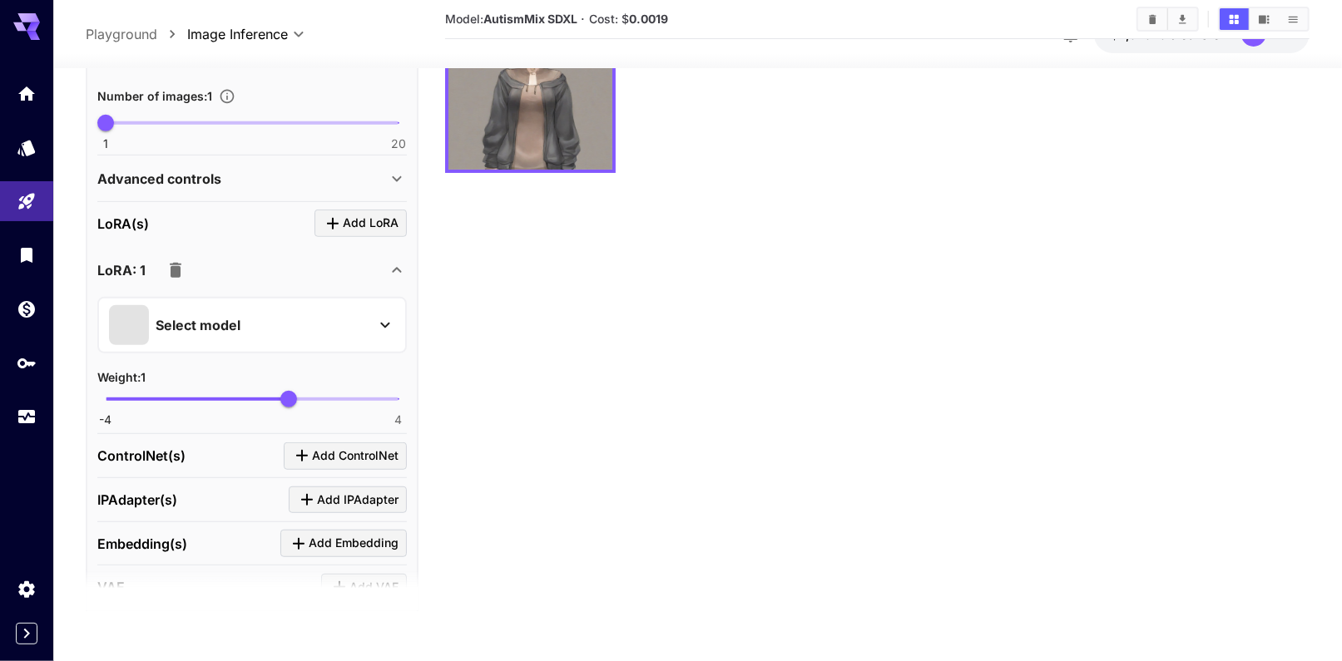
scroll to position [513, 0]
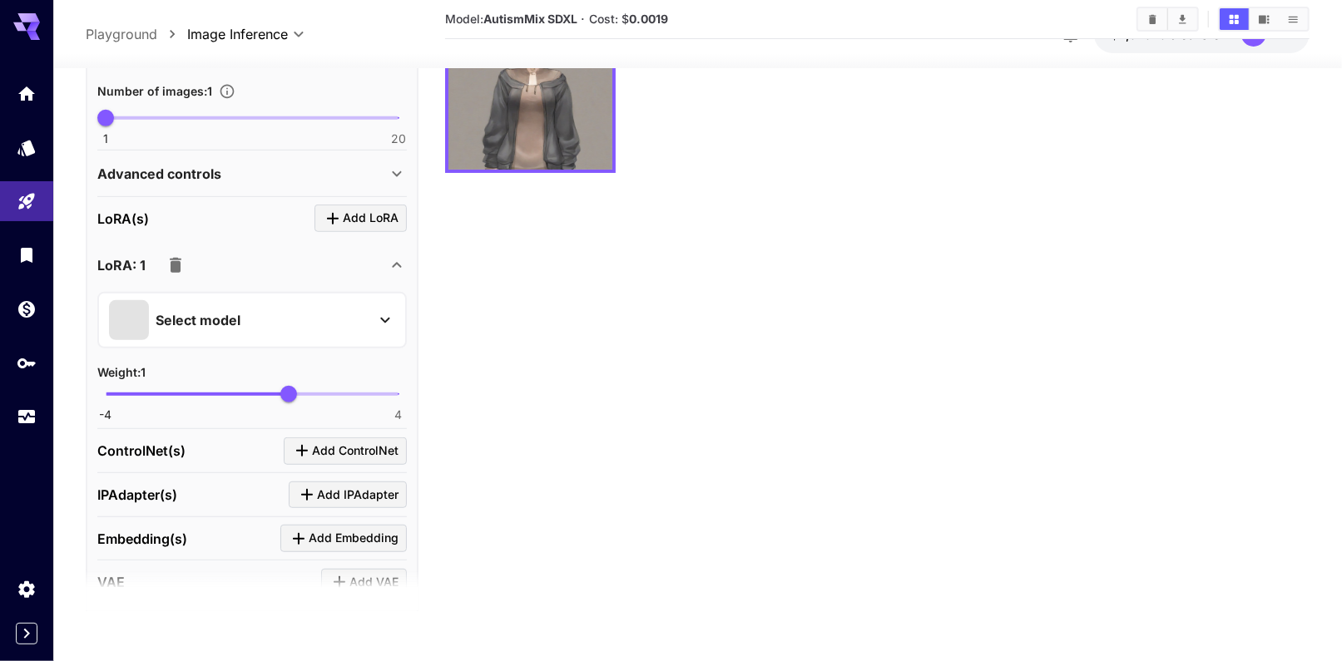
click at [316, 312] on div "Select model" at bounding box center [239, 320] width 260 height 40
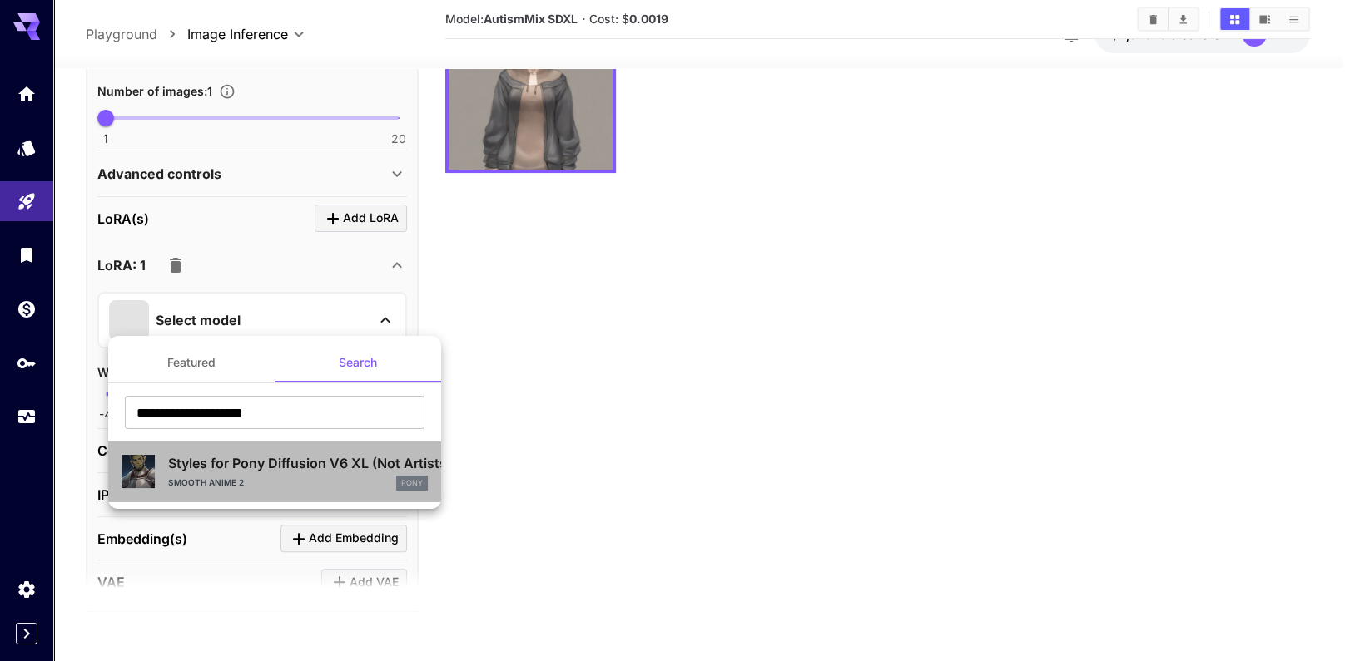
click at [256, 462] on p "Styles for Pony Diffusion V6 XL (Not Artists styles)" at bounding box center [298, 463] width 260 height 20
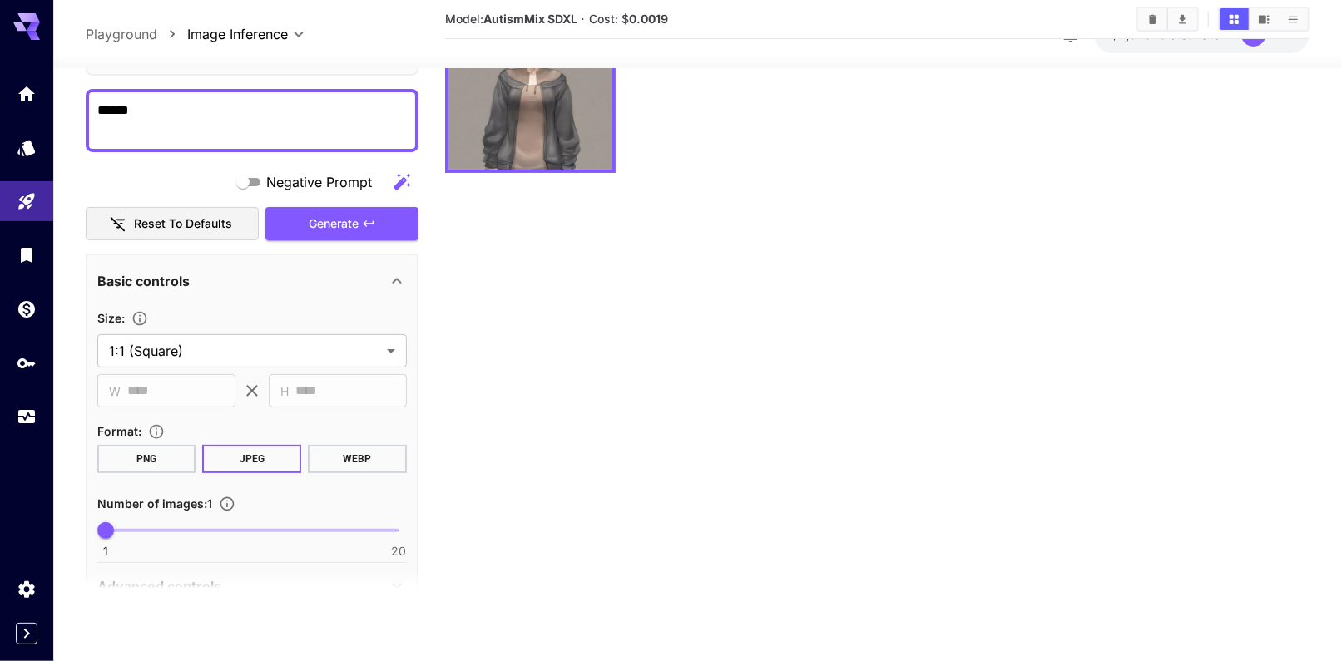
scroll to position [0, 0]
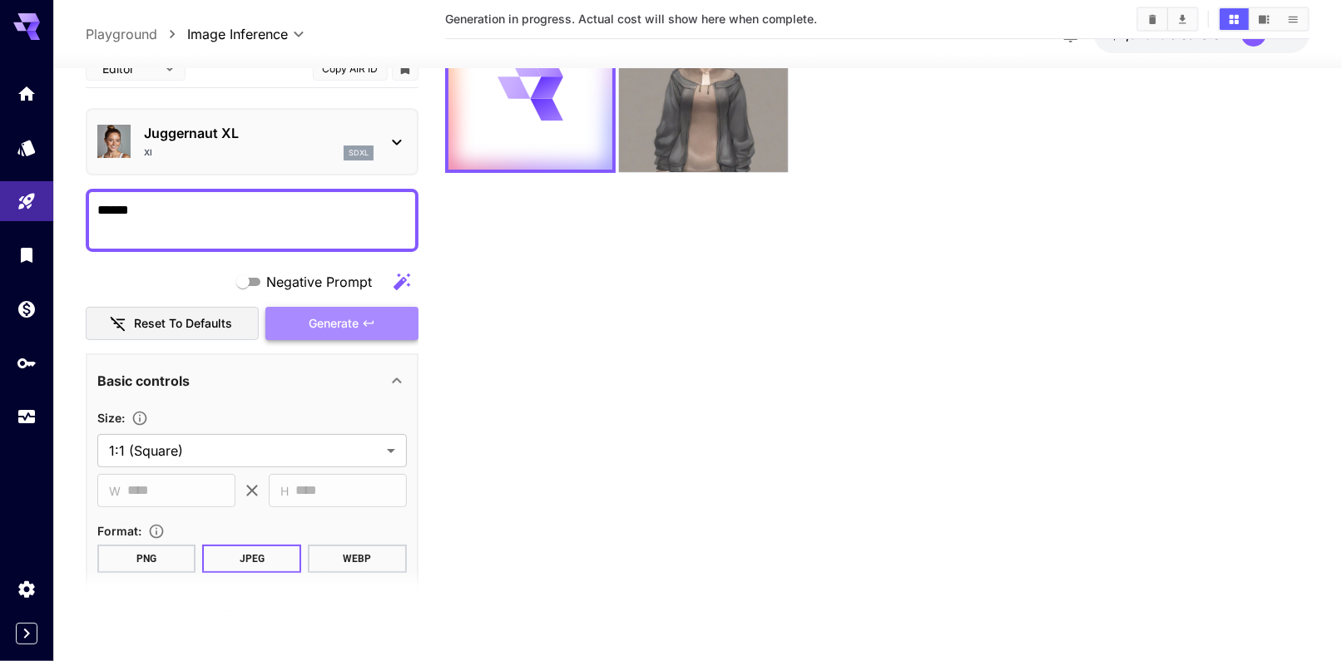
click at [371, 311] on button "Generate" at bounding box center [341, 324] width 153 height 34
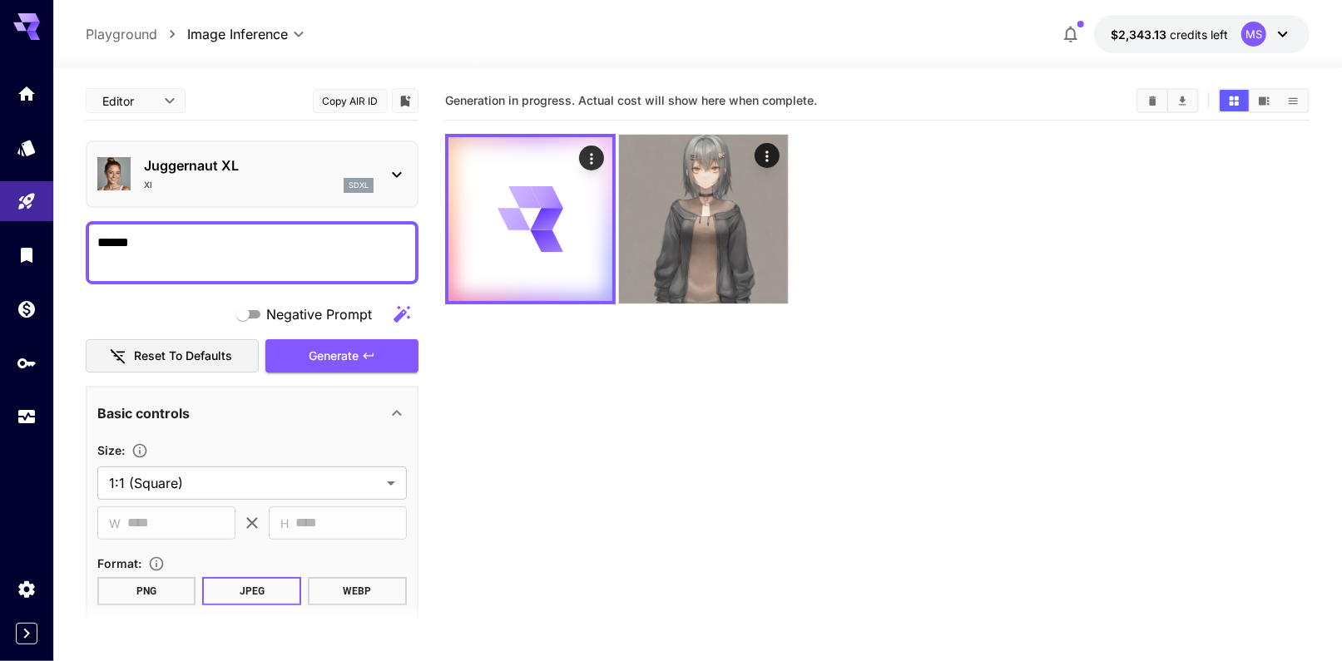
click at [561, 433] on section "Generation in progress. Actual cost will show here when complete." at bounding box center [877, 412] width 865 height 661
click at [509, 468] on section "Generation in progress. Actual cost will show here when complete." at bounding box center [877, 412] width 865 height 661
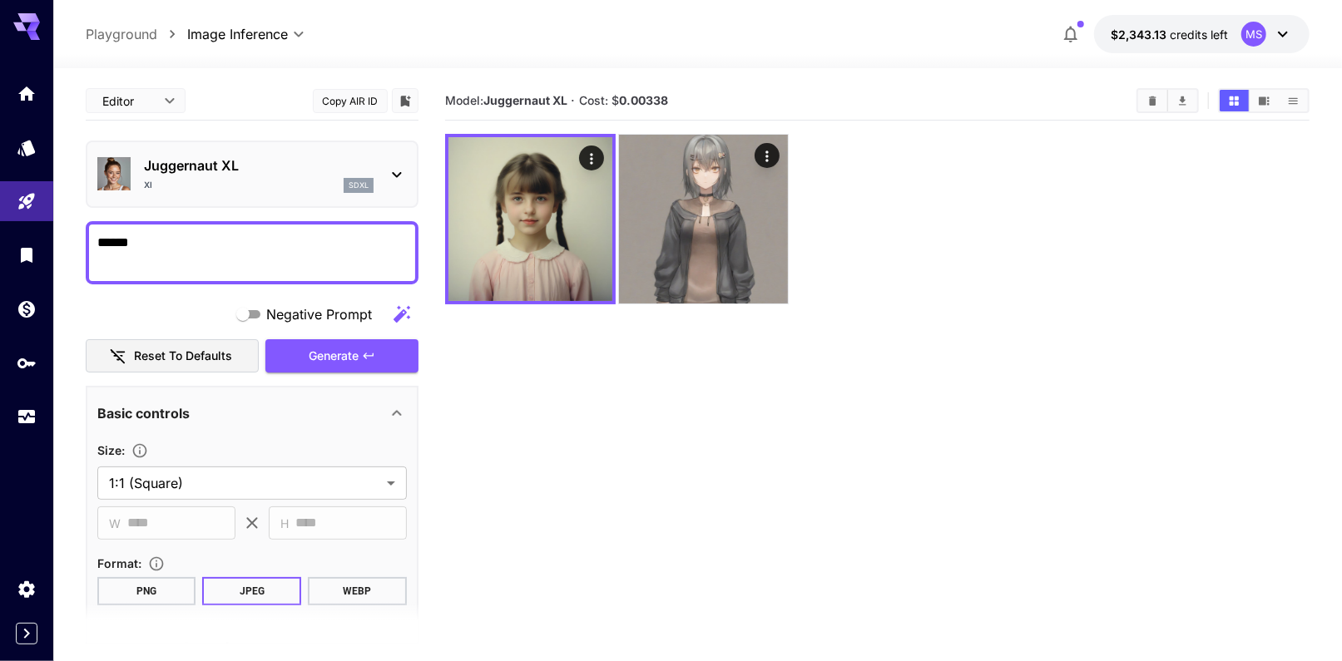
click at [739, 502] on section "Model: Juggernaut XL · Cost: $ 0.00338" at bounding box center [877, 412] width 865 height 661
click at [609, 459] on section "Model: Juggernaut XL · Cost: $ 0.00338" at bounding box center [877, 412] width 865 height 661
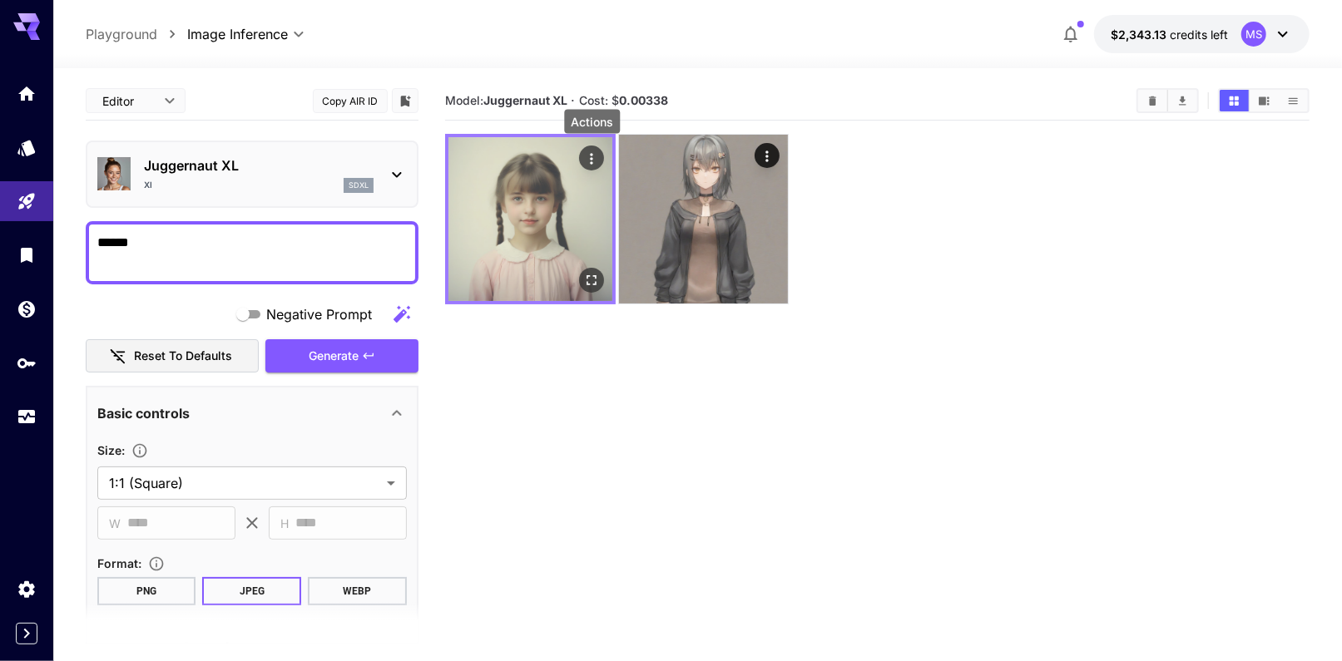
click at [589, 163] on icon "Actions" at bounding box center [591, 159] width 17 height 17
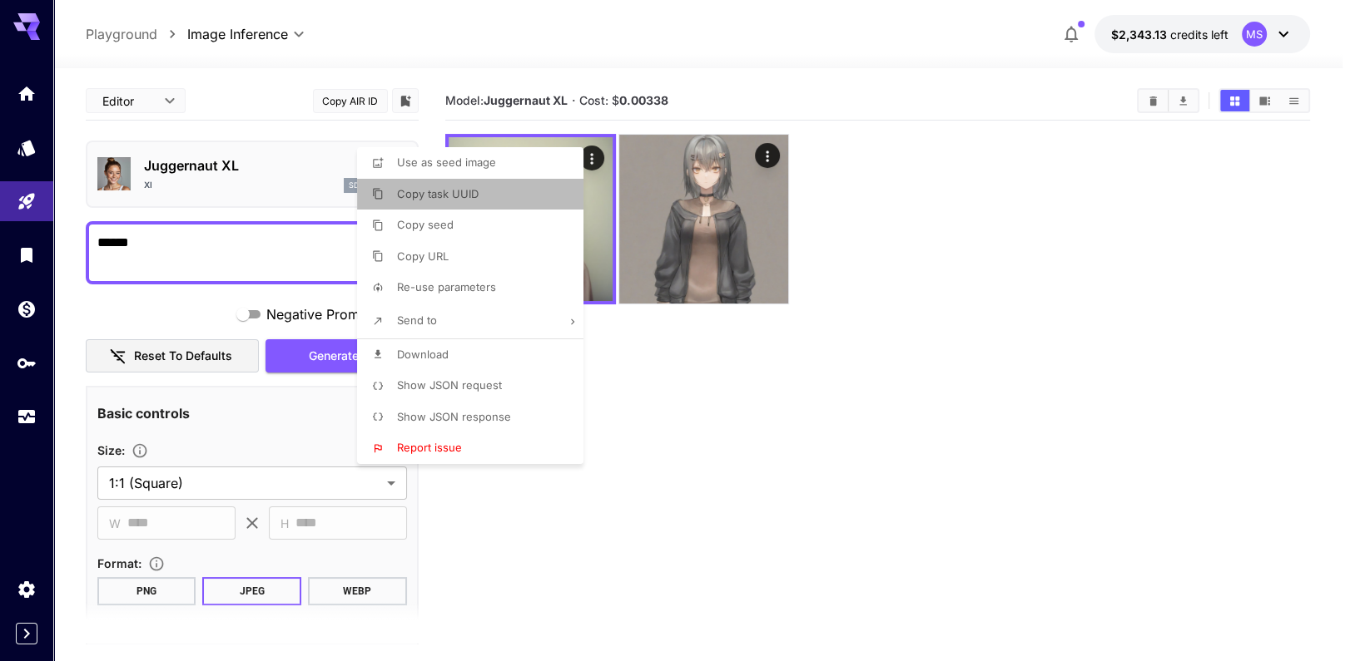
click at [439, 189] on span "Copy task UUID" at bounding box center [438, 193] width 82 height 13
